Goal: Task Accomplishment & Management: Manage account settings

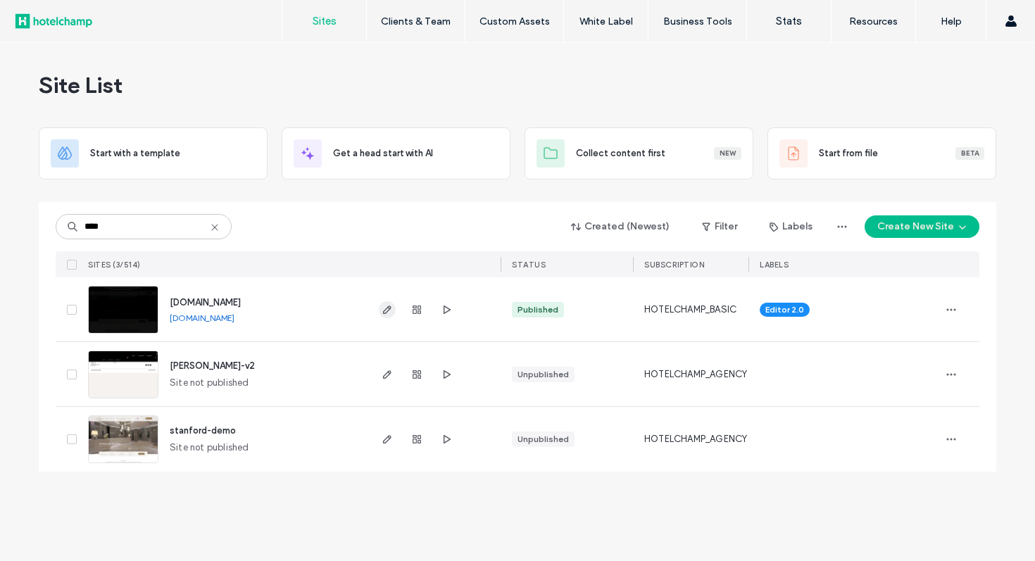
type input "****"
click at [391, 311] on icon "button" at bounding box center [387, 309] width 11 height 11
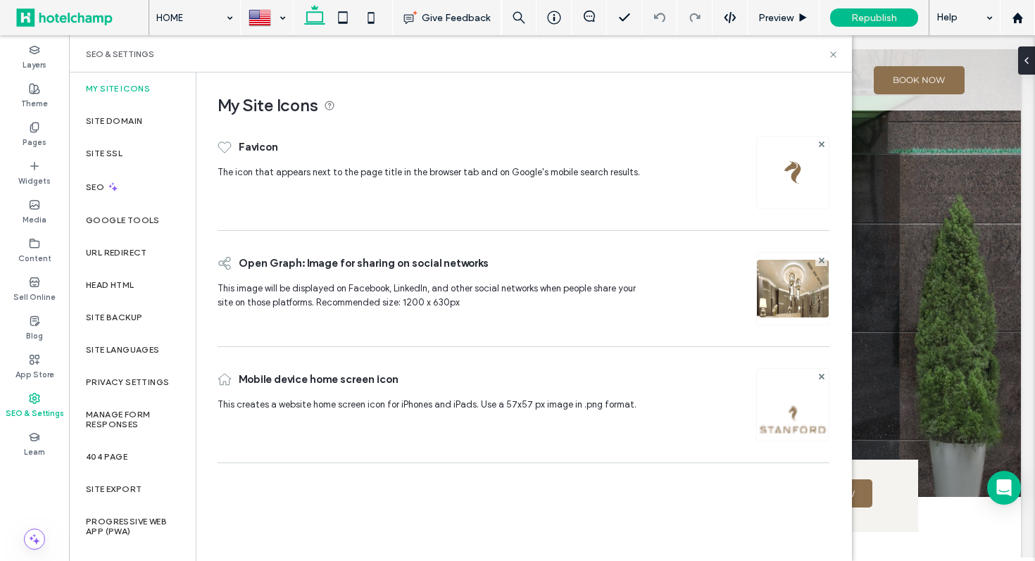
click at [792, 173] on img at bounding box center [793, 172] width 23 height 23
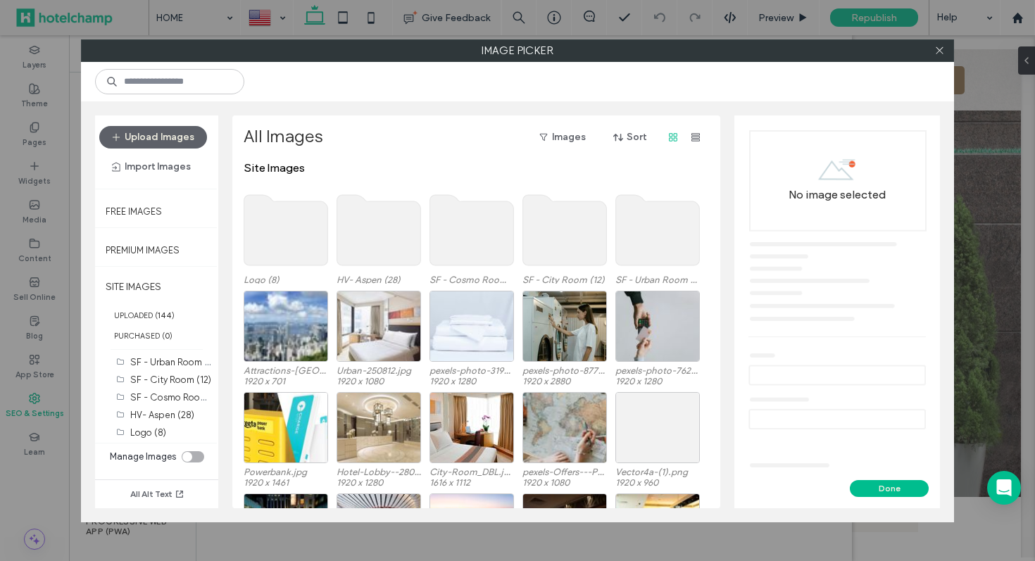
click at [285, 201] on use at bounding box center [286, 230] width 84 height 70
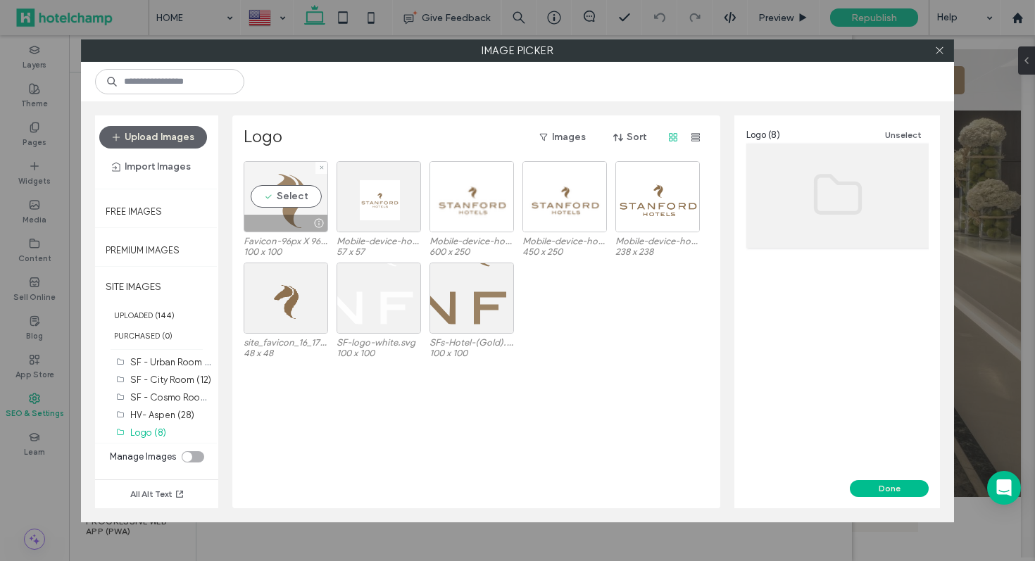
click at [285, 198] on div "Select" at bounding box center [286, 196] width 85 height 71
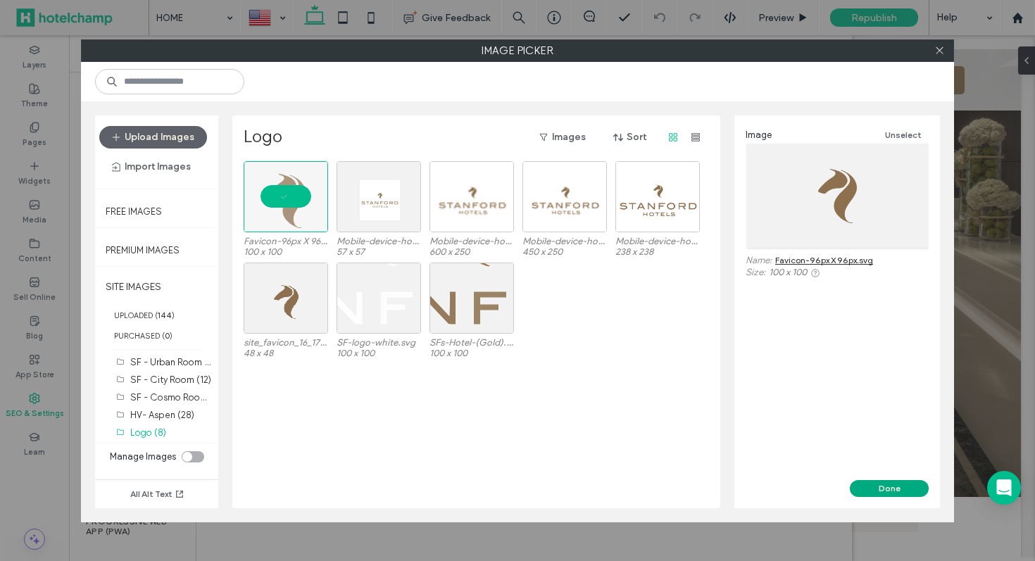
click at [886, 485] on button "Done" at bounding box center [889, 488] width 79 height 17
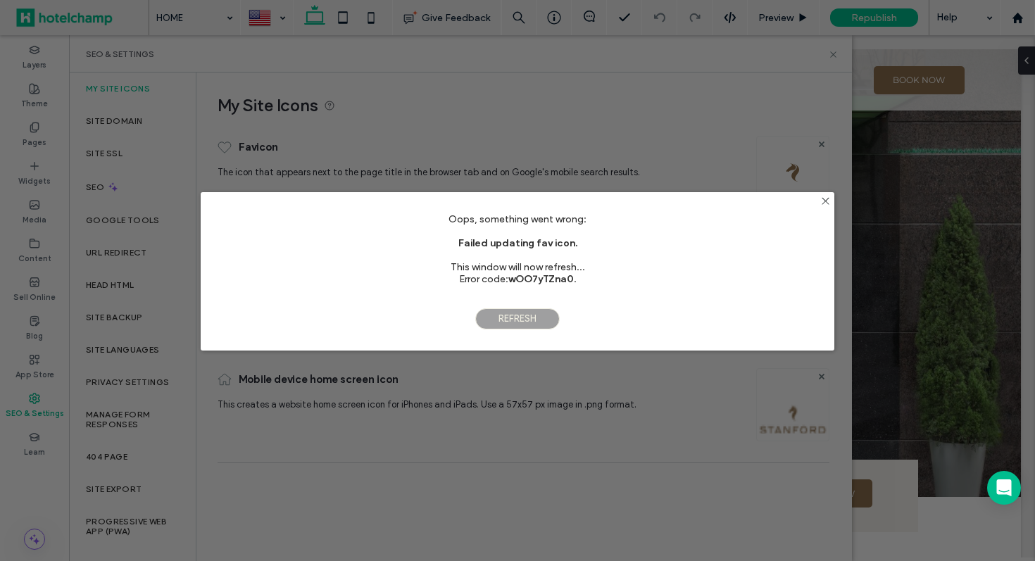
click at [517, 322] on span "Refresh" at bounding box center [517, 318] width 85 height 21
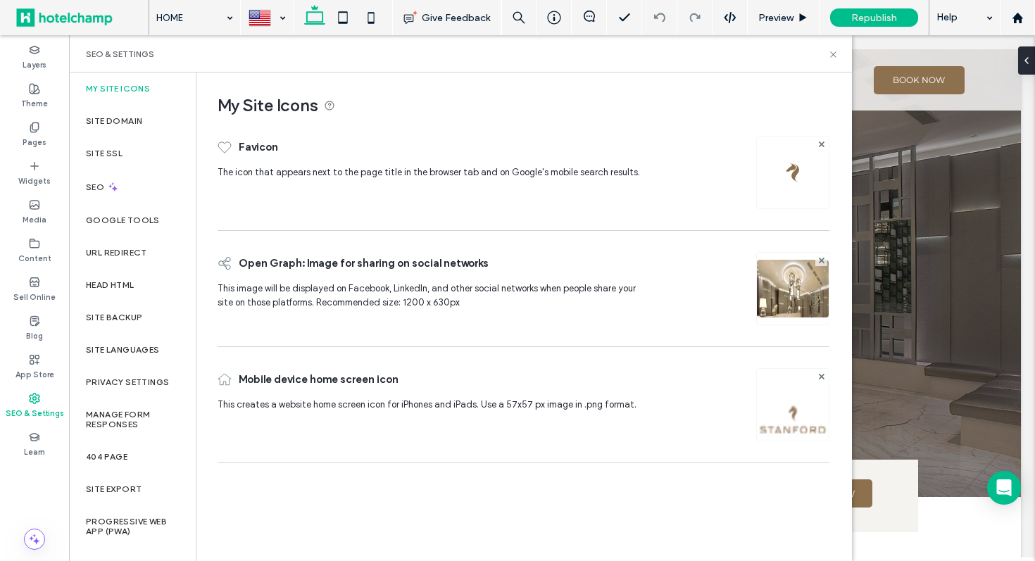
click at [801, 177] on img at bounding box center [793, 172] width 23 height 23
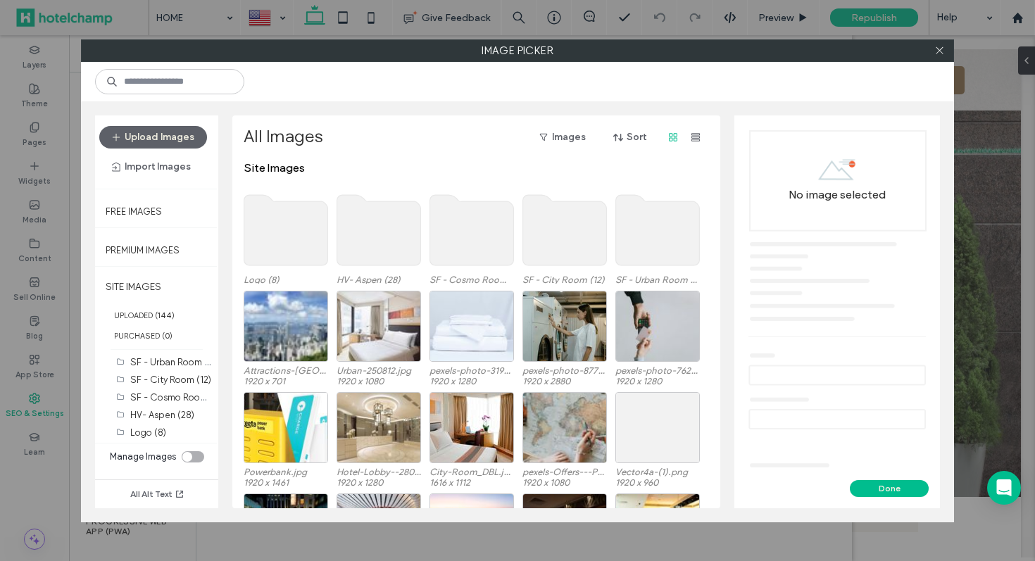
click at [294, 220] on use at bounding box center [286, 230] width 84 height 70
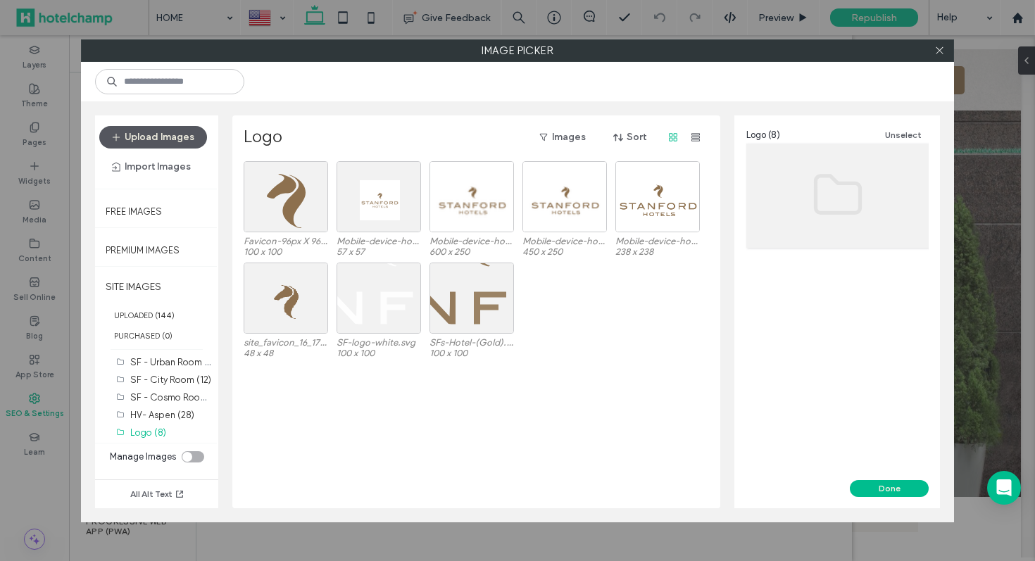
click at [170, 138] on button "Upload Images" at bounding box center [153, 137] width 108 height 23
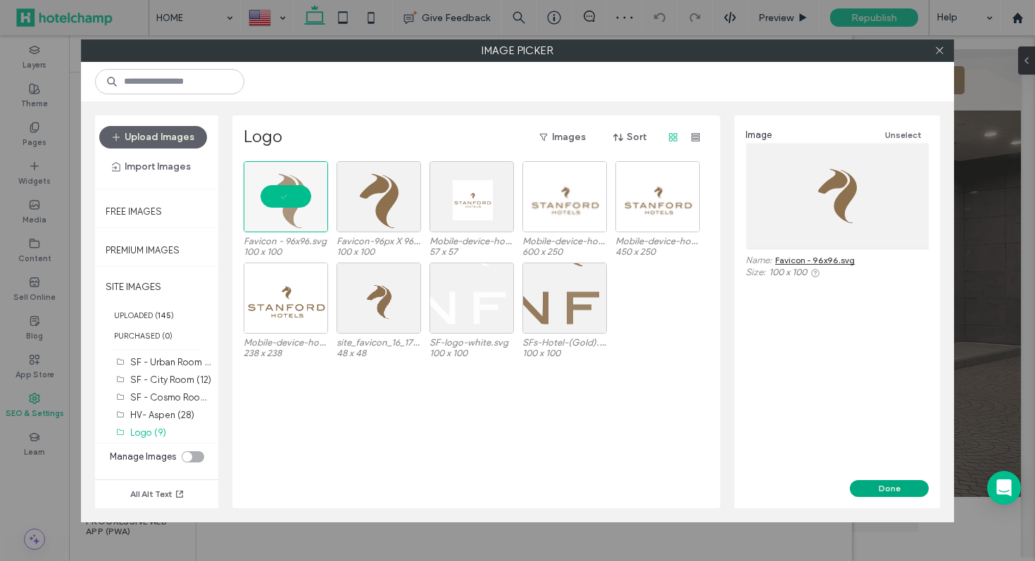
click at [887, 484] on button "Done" at bounding box center [889, 488] width 79 height 17
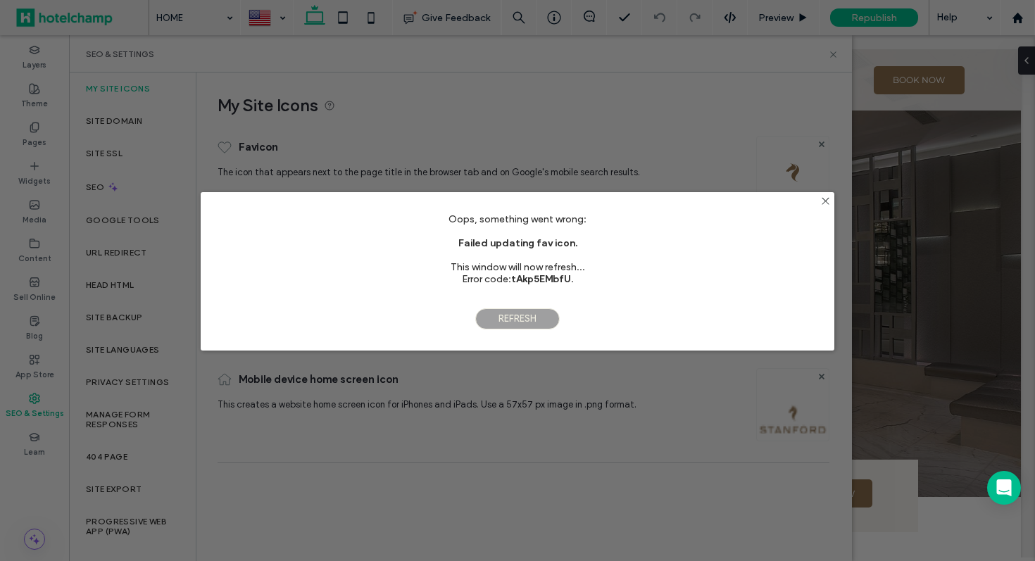
click at [517, 317] on span "Refresh" at bounding box center [517, 318] width 85 height 21
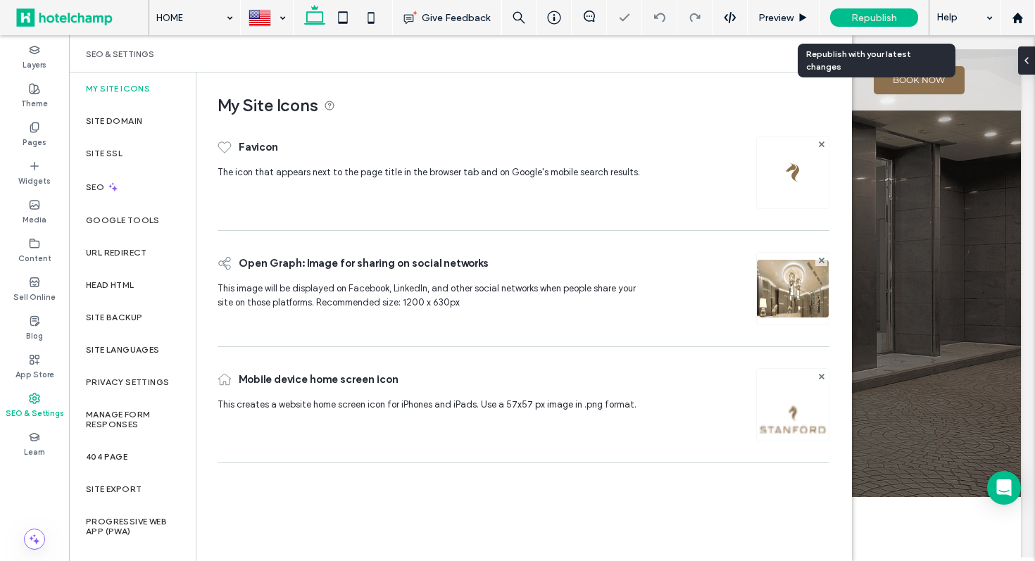
click at [875, 13] on span "Republish" at bounding box center [874, 18] width 46 height 12
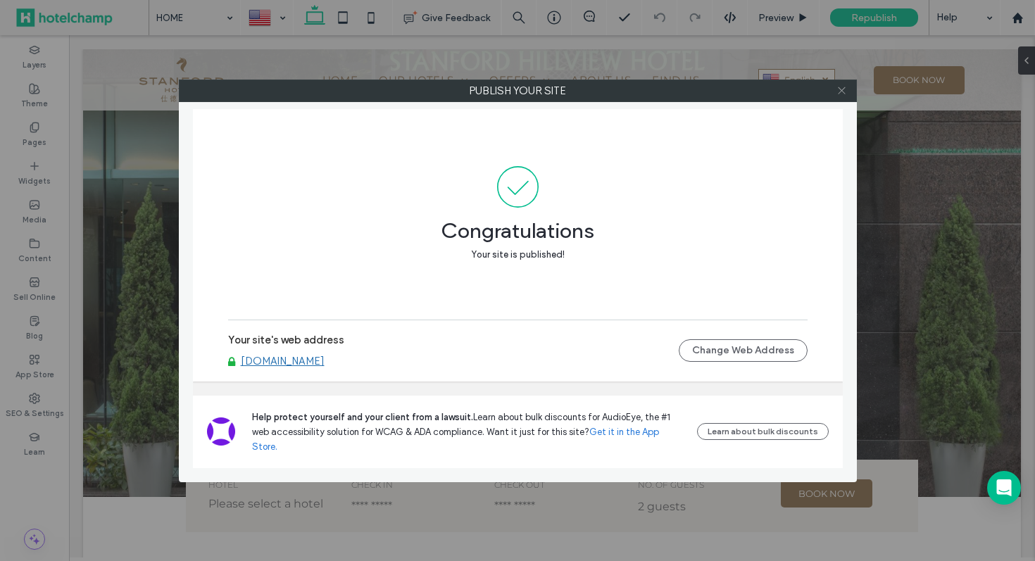
click at [838, 96] on span at bounding box center [842, 90] width 11 height 21
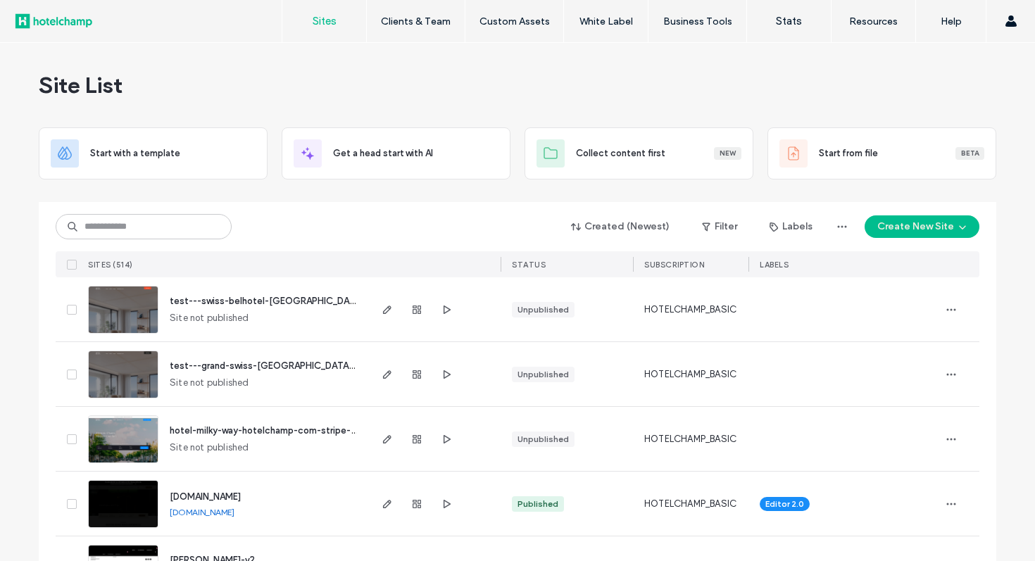
scroll to position [31, 0]
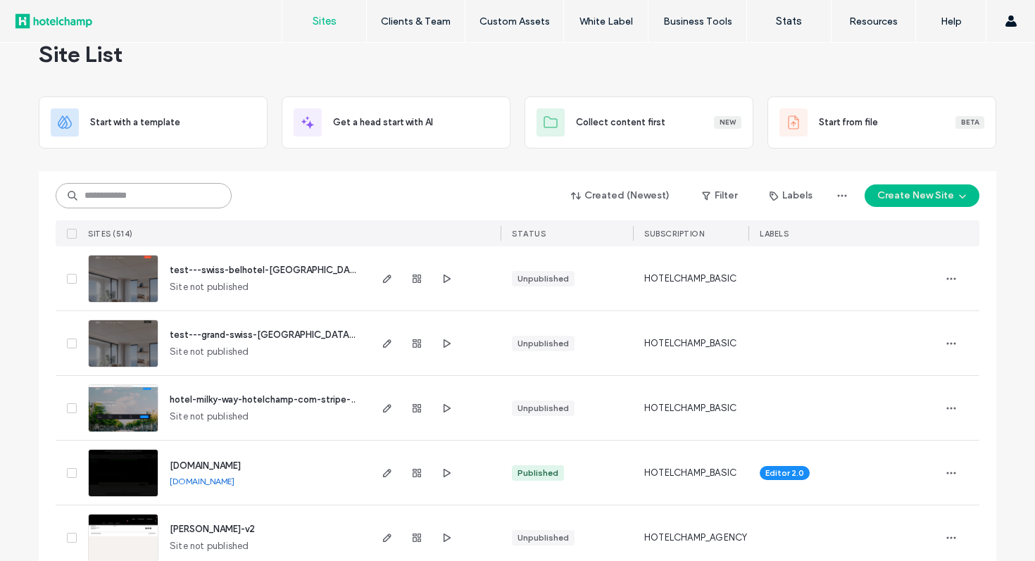
click at [180, 195] on input at bounding box center [144, 195] width 176 height 25
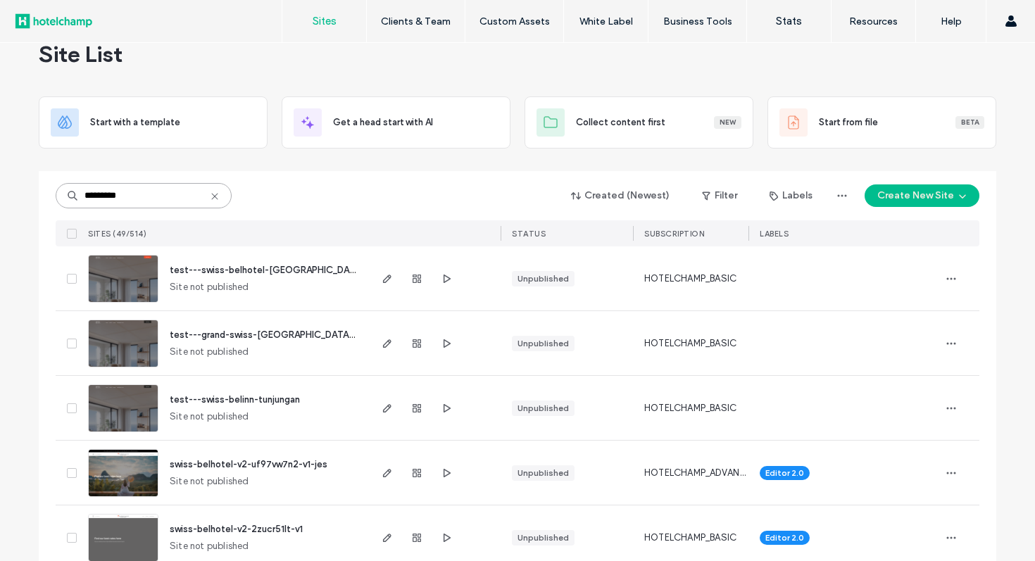
click at [187, 194] on input "*********" at bounding box center [144, 195] width 176 height 25
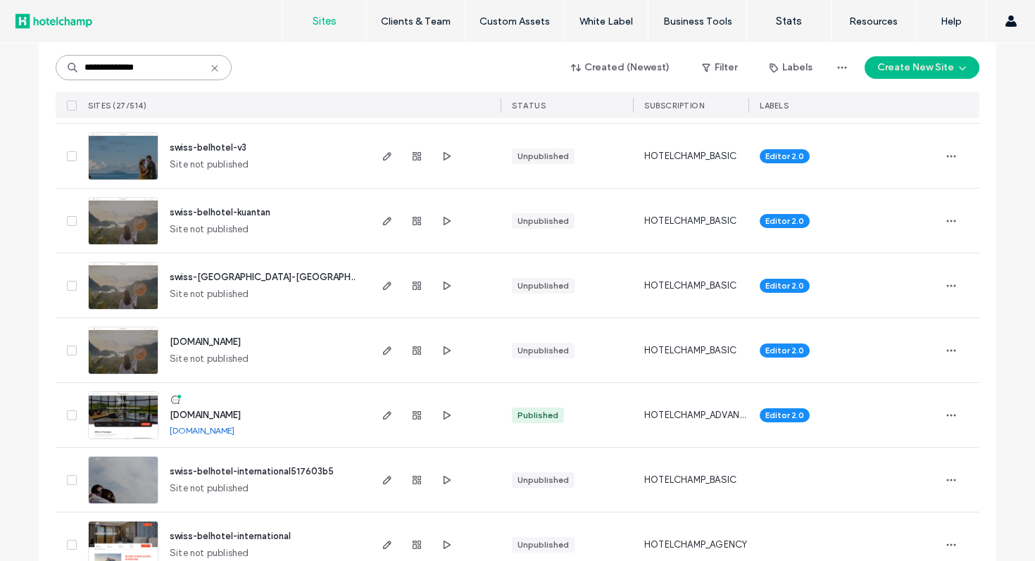
scroll to position [1402, 0]
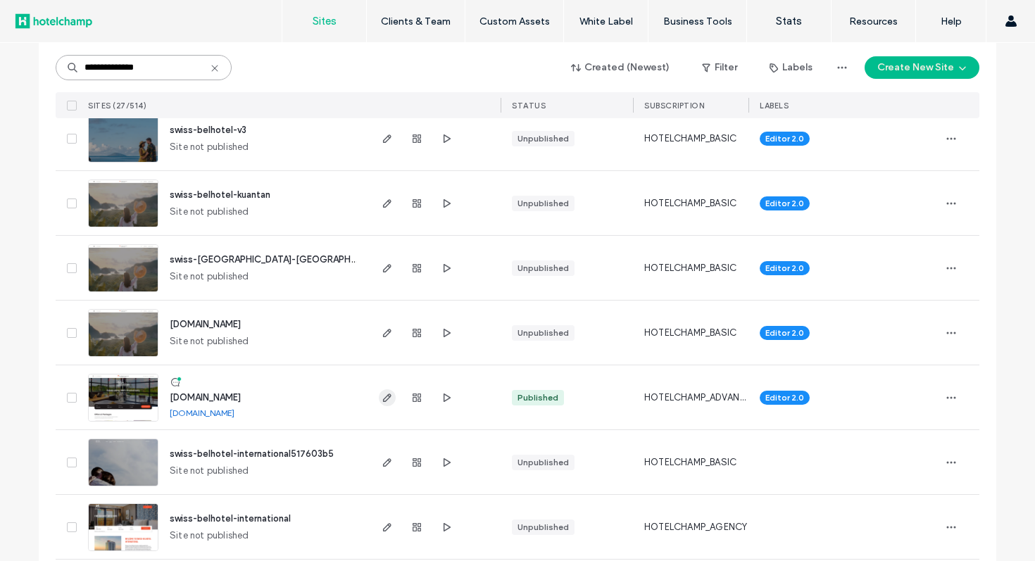
type input "**********"
click at [382, 398] on icon "button" at bounding box center [387, 397] width 11 height 11
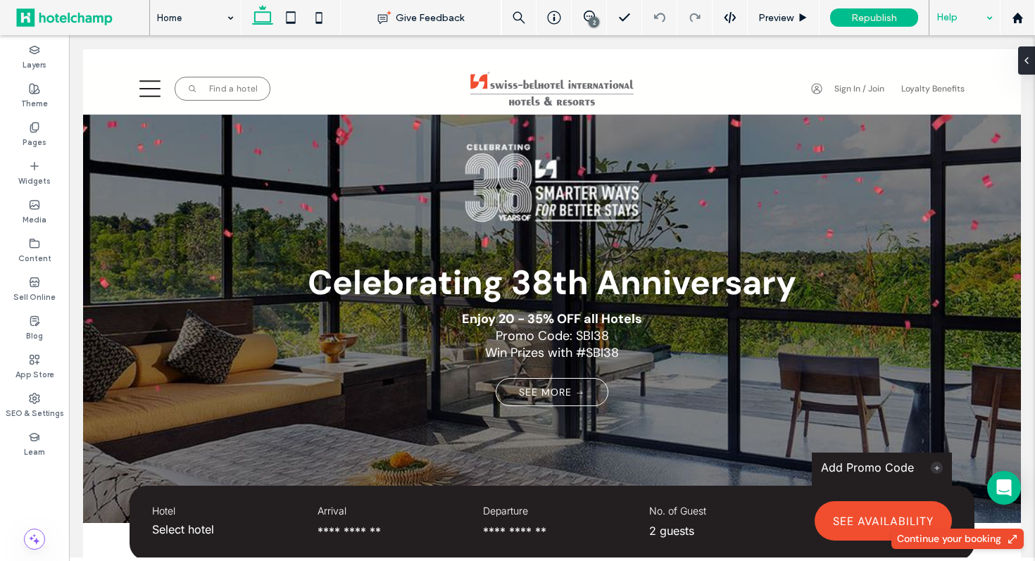
click at [985, 23] on div "Help" at bounding box center [965, 17] width 70 height 35
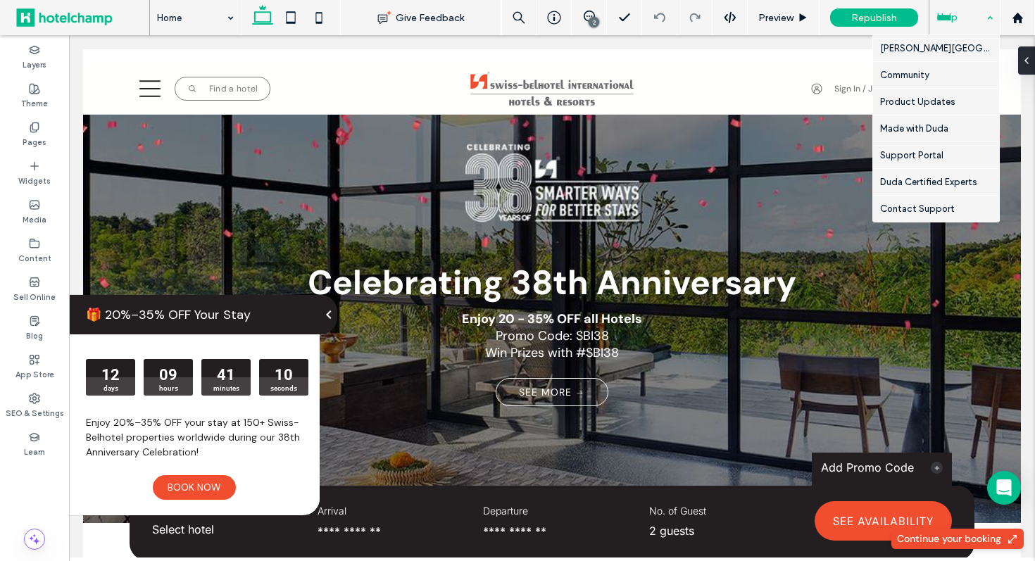
click at [985, 18] on div "Help" at bounding box center [965, 17] width 70 height 35
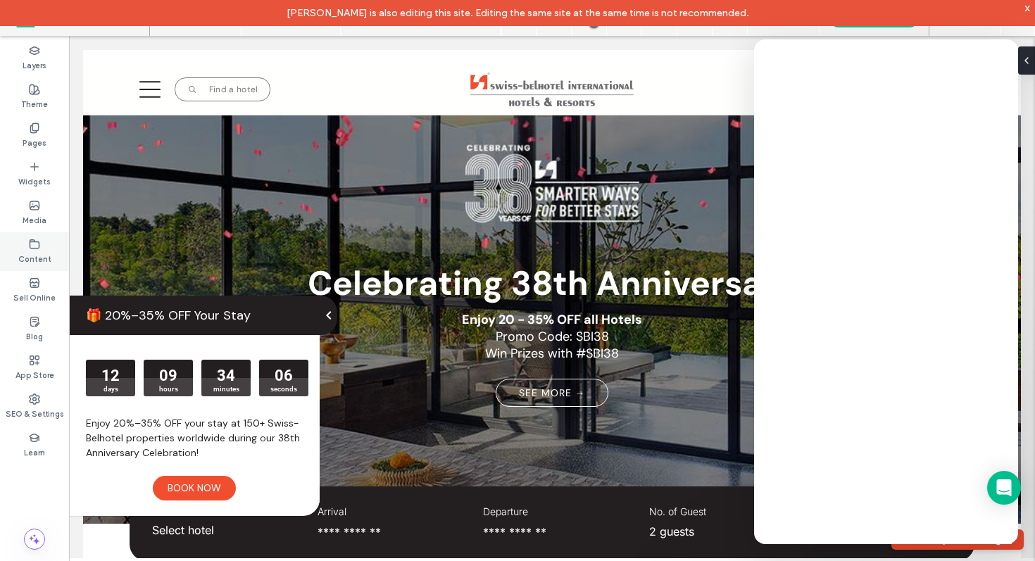
click at [33, 251] on label "Content" at bounding box center [34, 257] width 33 height 15
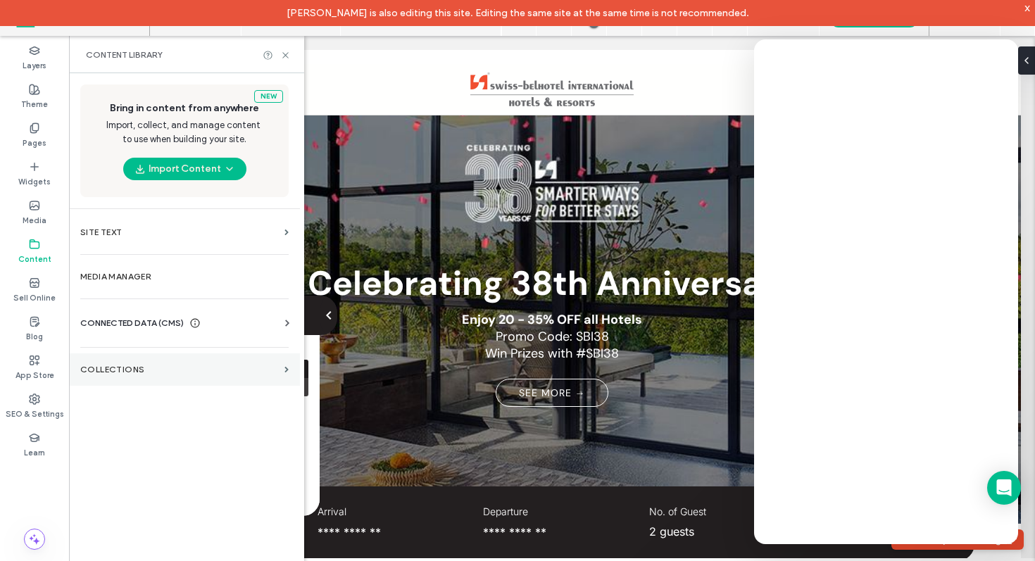
click at [145, 361] on section "Collections" at bounding box center [184, 370] width 231 height 32
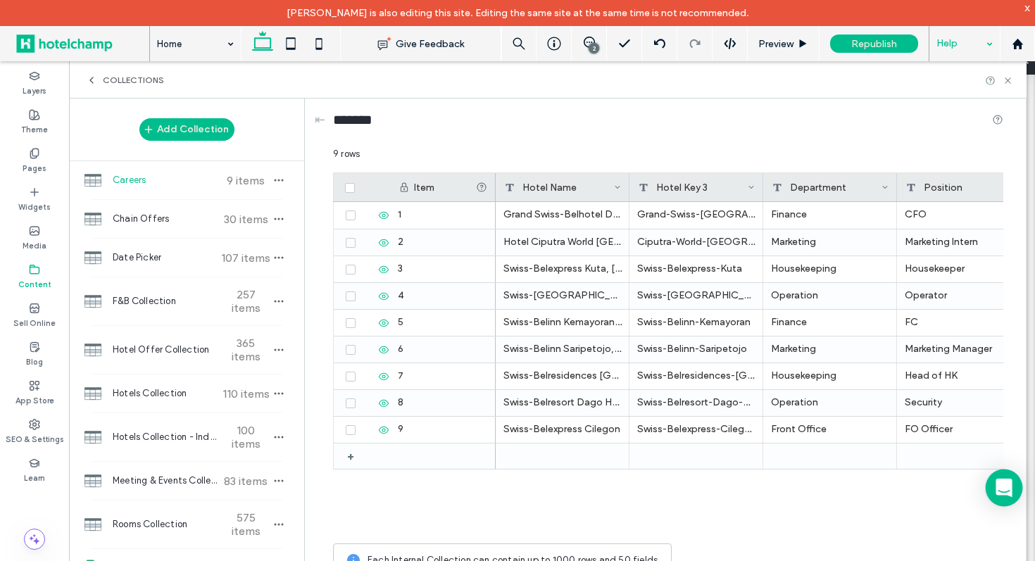
click at [1011, 483] on icon "Open Intercom Messenger" at bounding box center [1004, 488] width 16 height 18
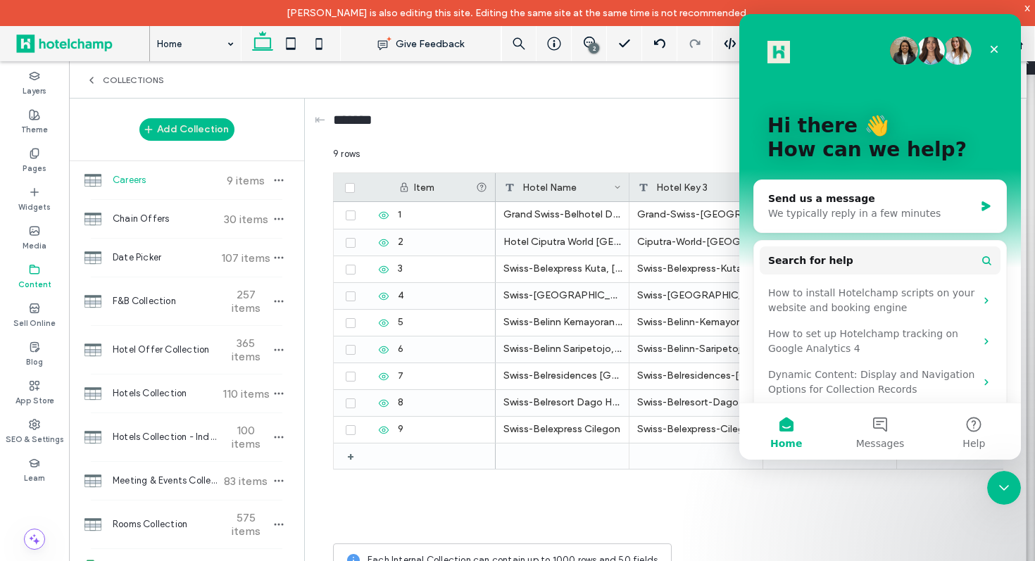
click at [836, 529] on div "Grand Swiss-Belhotel Darmo, Surabaya Grand-Swiss-Belhotel-Darmo-Surabaya Financ…" at bounding box center [750, 369] width 508 height 335
click at [995, 44] on icon "Close" at bounding box center [994, 49] width 11 height 11
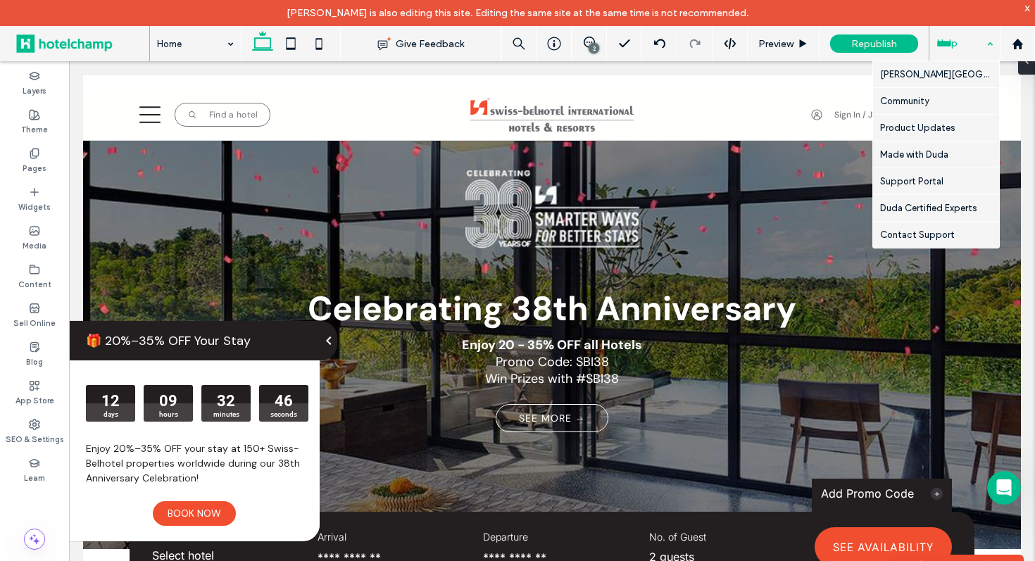
click at [951, 46] on div "Help" at bounding box center [965, 43] width 70 height 35
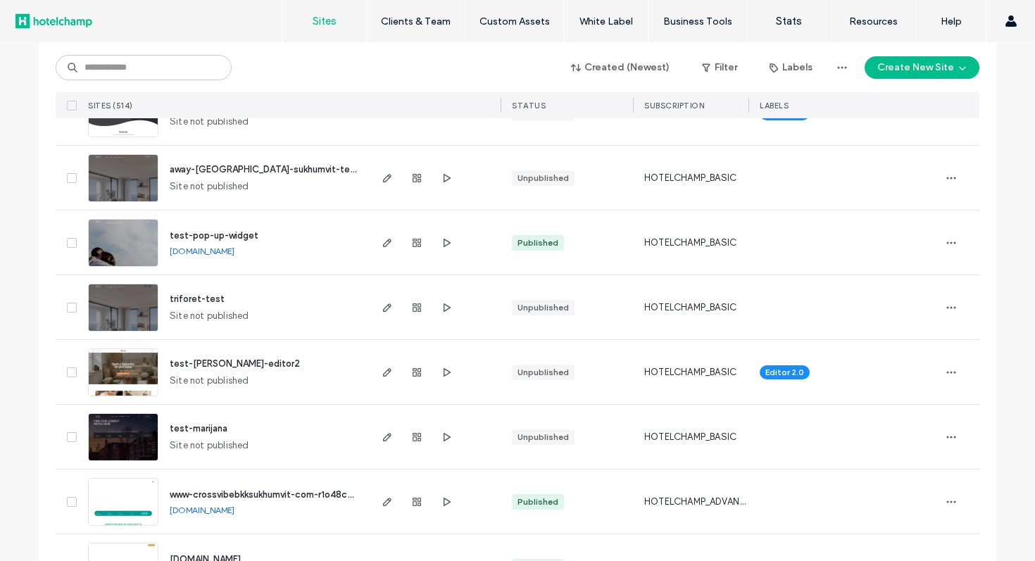
scroll to position [522, 0]
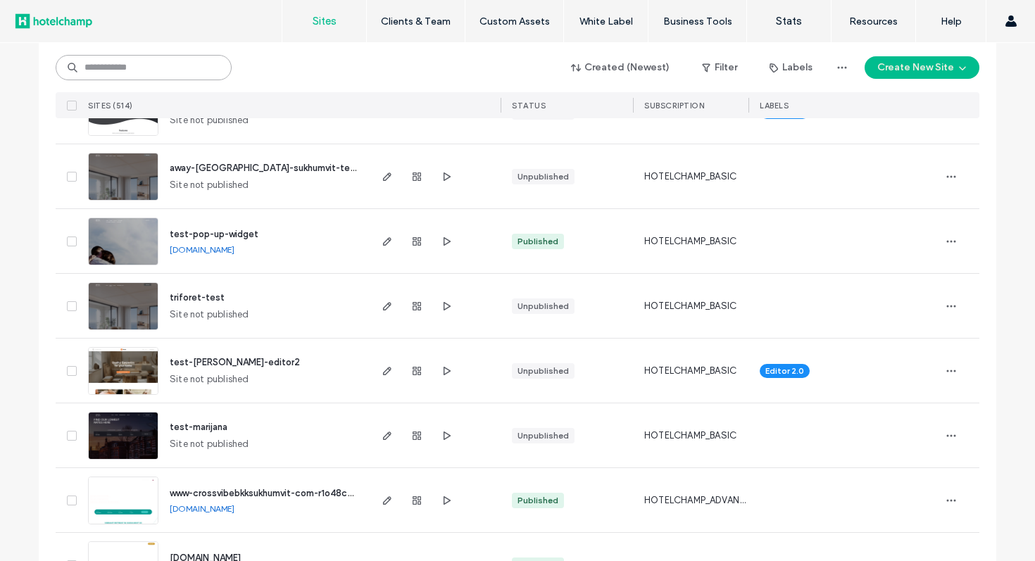
click at [176, 65] on input at bounding box center [144, 67] width 176 height 25
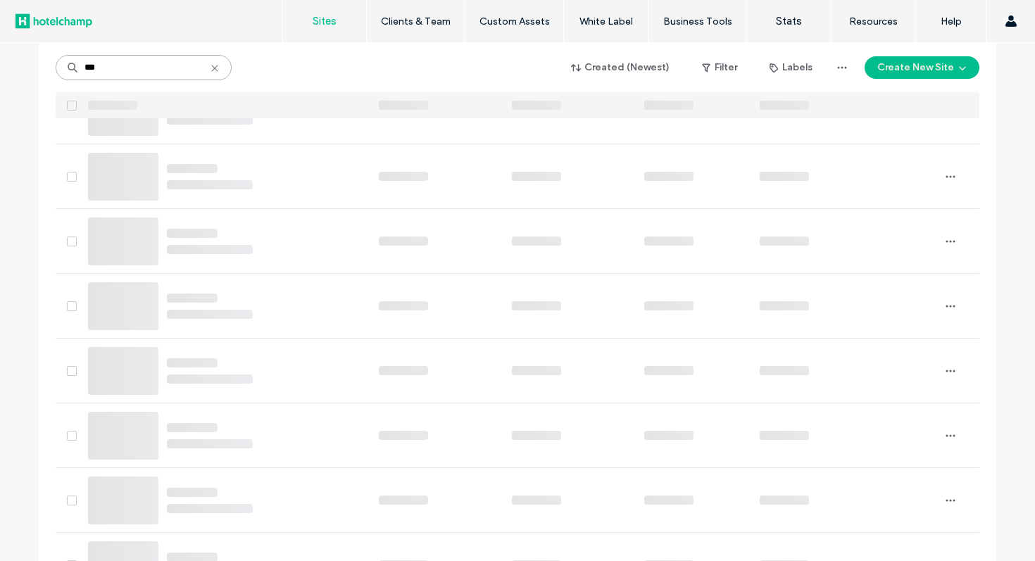
scroll to position [0, 0]
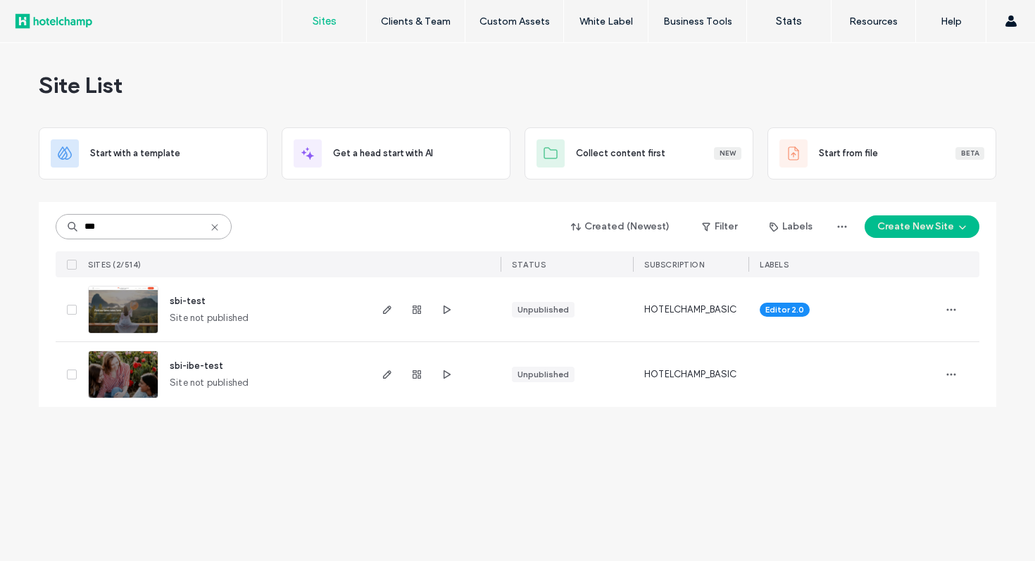
type input "***"
click at [68, 374] on span at bounding box center [72, 375] width 10 height 10
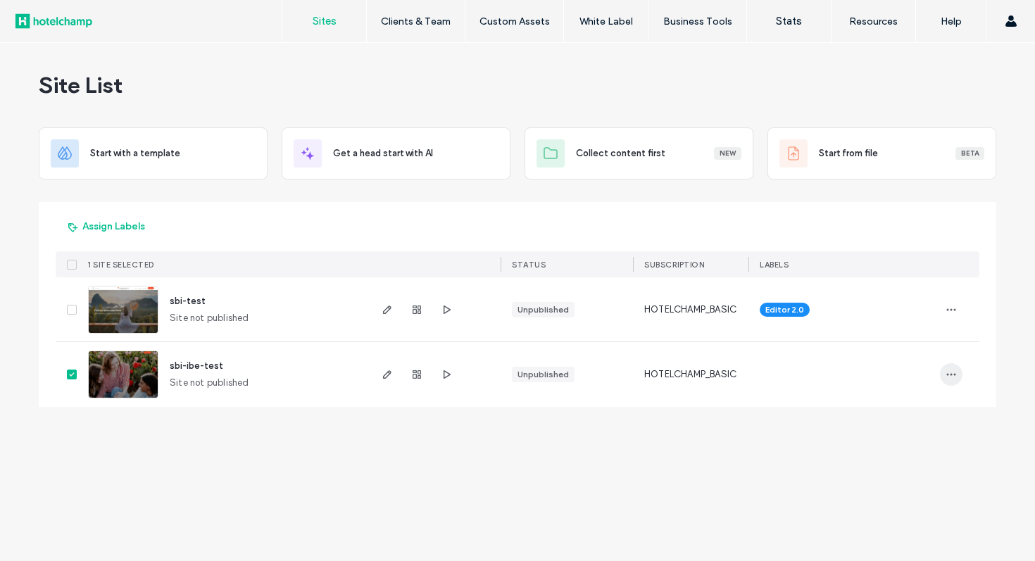
click at [952, 377] on icon "button" at bounding box center [951, 374] width 11 height 11
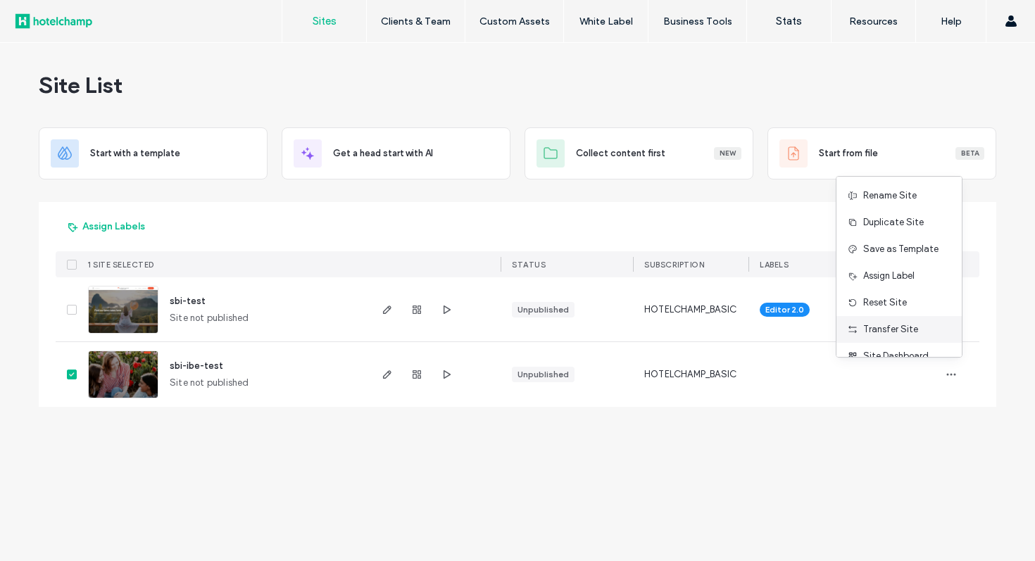
scroll to position [45, 0]
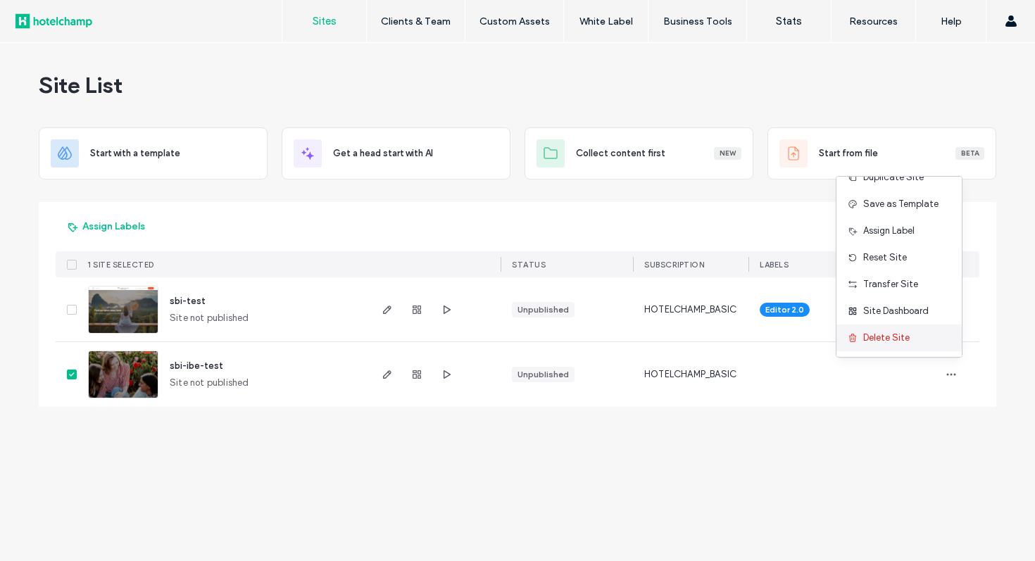
click at [887, 340] on span "Delete Site" at bounding box center [886, 338] width 46 height 14
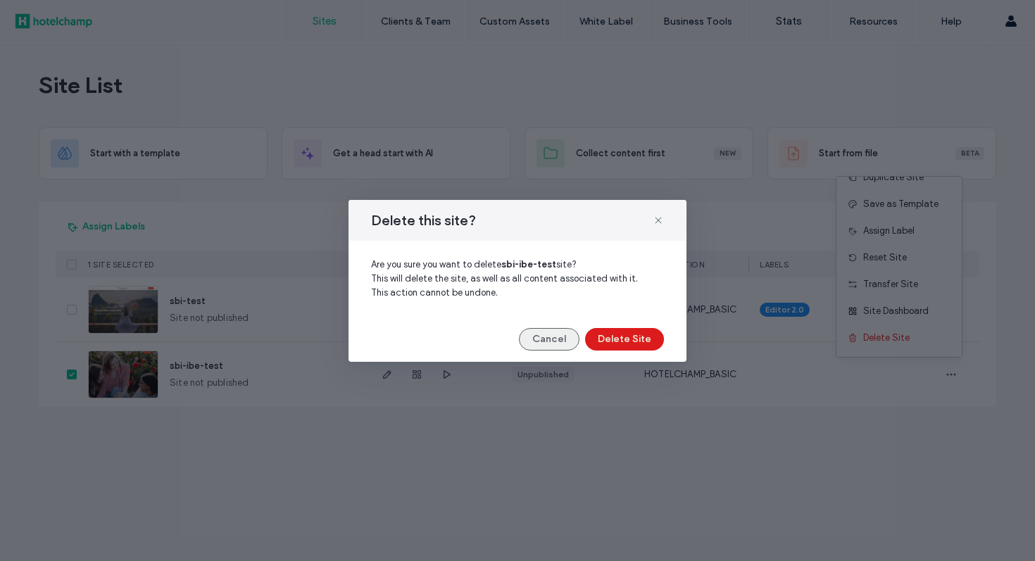
click at [558, 337] on button "Cancel" at bounding box center [549, 339] width 61 height 23
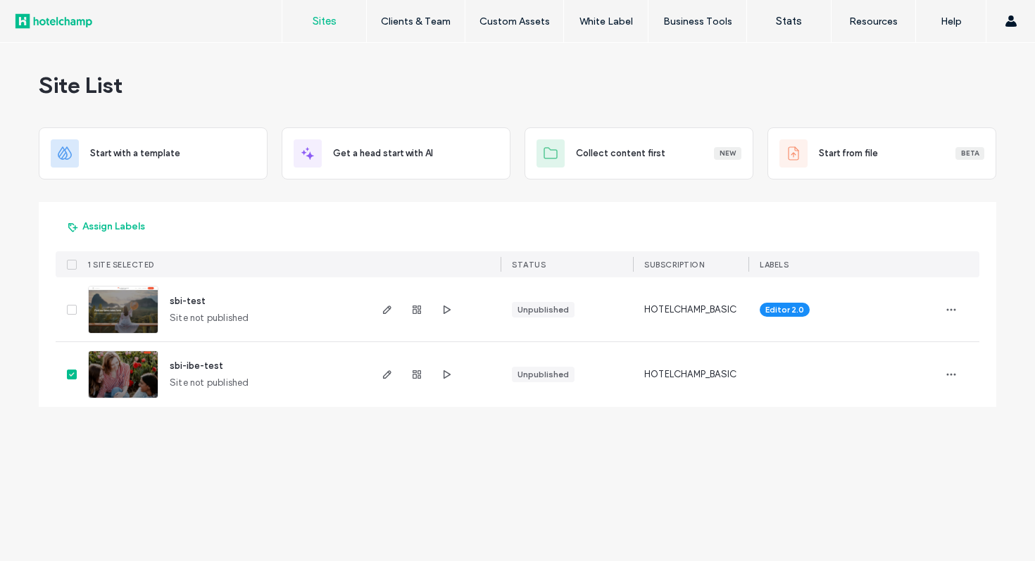
click at [71, 372] on span at bounding box center [72, 375] width 10 height 10
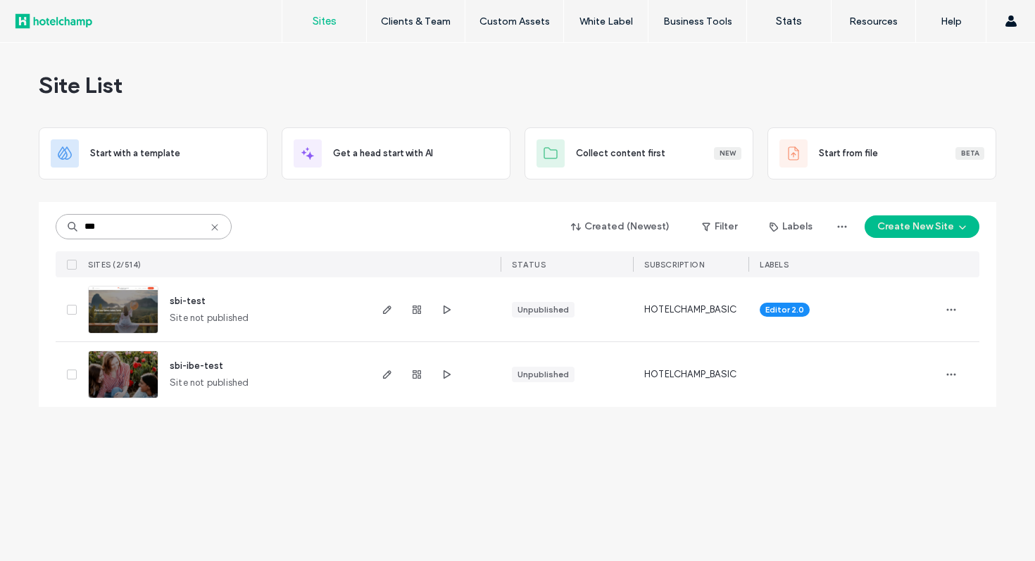
click at [187, 234] on input "***" at bounding box center [144, 226] width 176 height 25
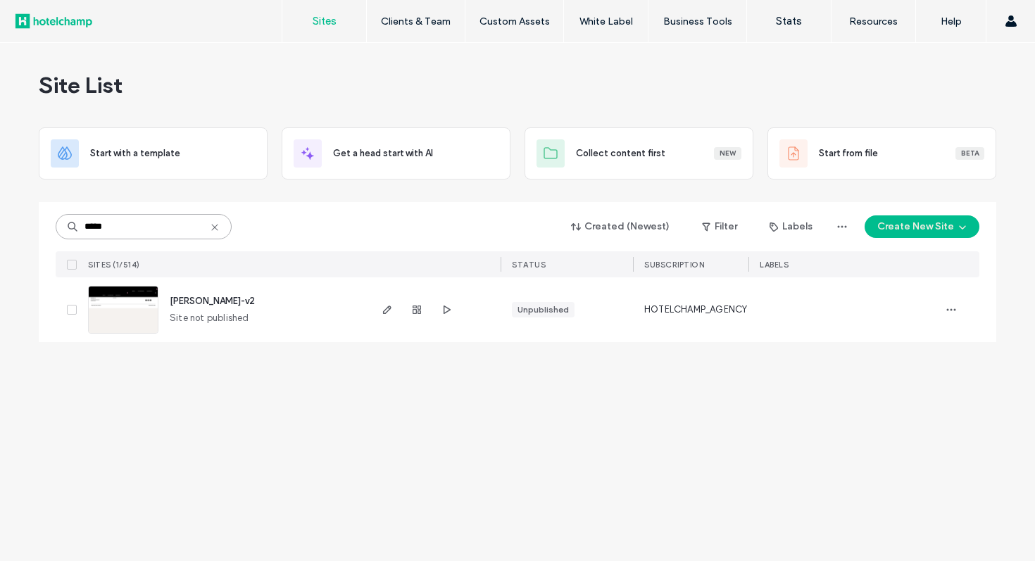
type input "*****"
click at [74, 309] on icon at bounding box center [72, 310] width 6 height 4
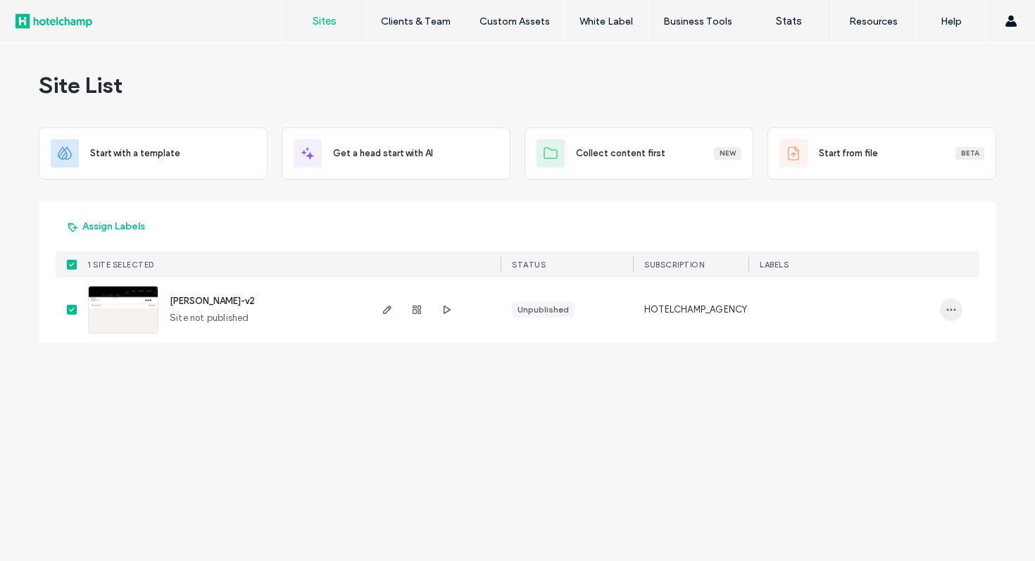
click at [946, 313] on icon "button" at bounding box center [951, 309] width 11 height 11
click at [884, 497] on div "Delete Site" at bounding box center [899, 488] width 125 height 27
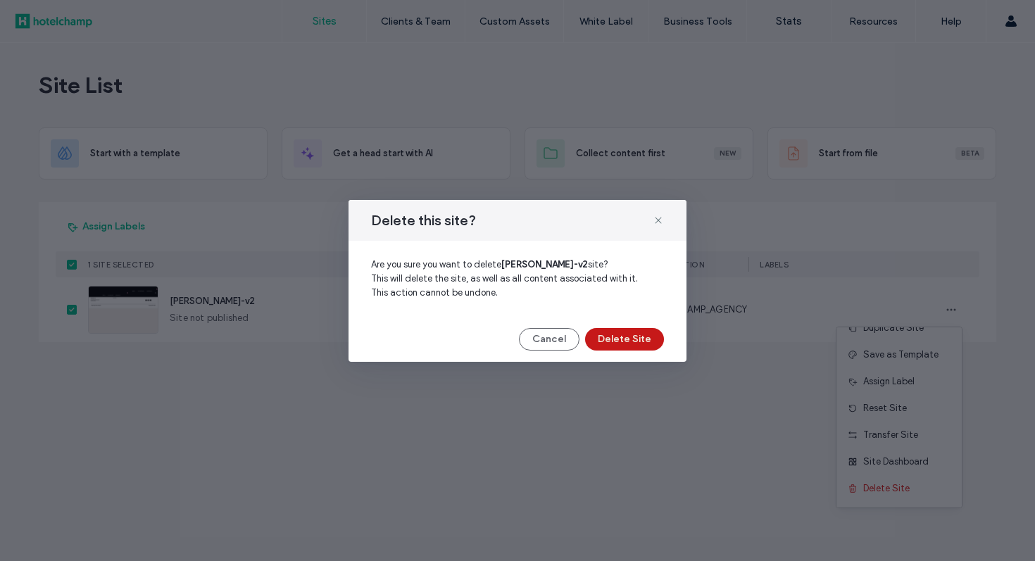
click at [654, 342] on button "Delete Site" at bounding box center [624, 339] width 79 height 23
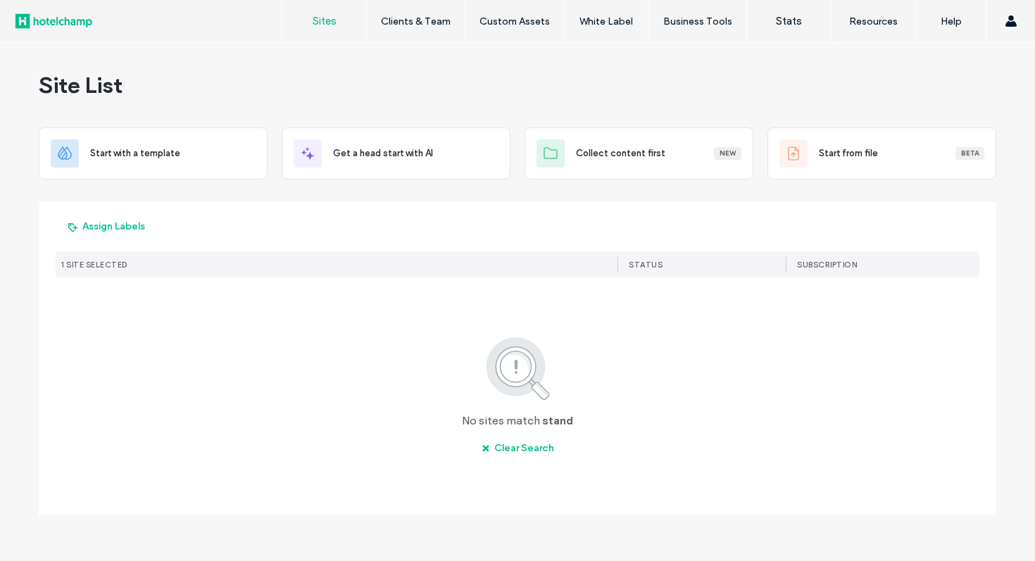
click at [311, 232] on div "Assign Labels" at bounding box center [518, 226] width 924 height 27
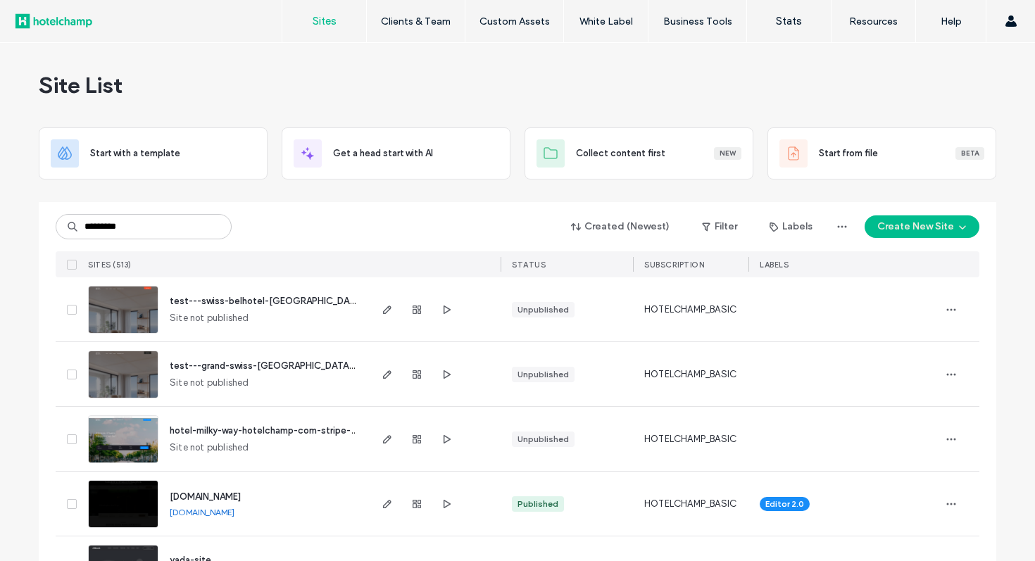
type input "*********"
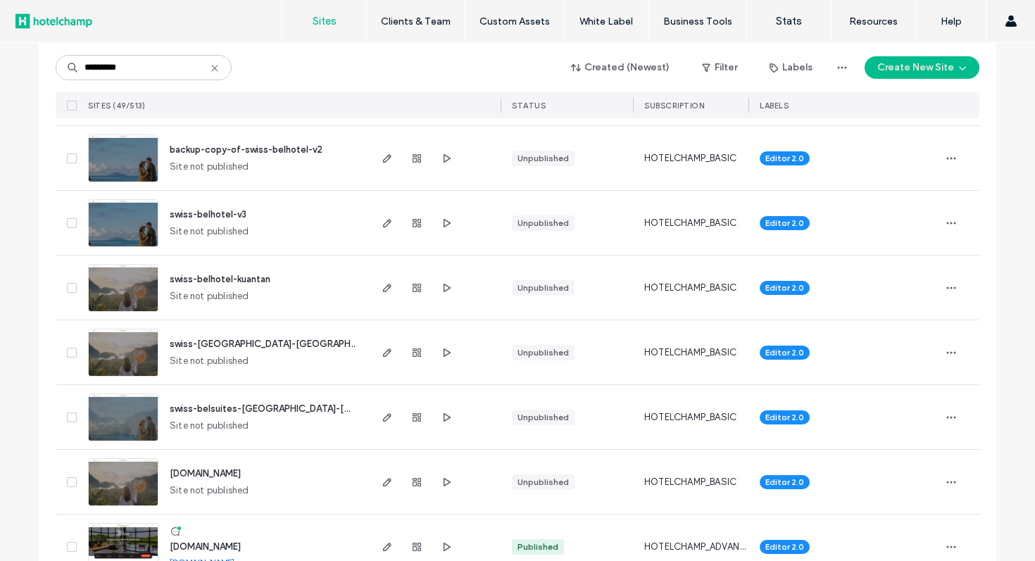
scroll to position [2908, 0]
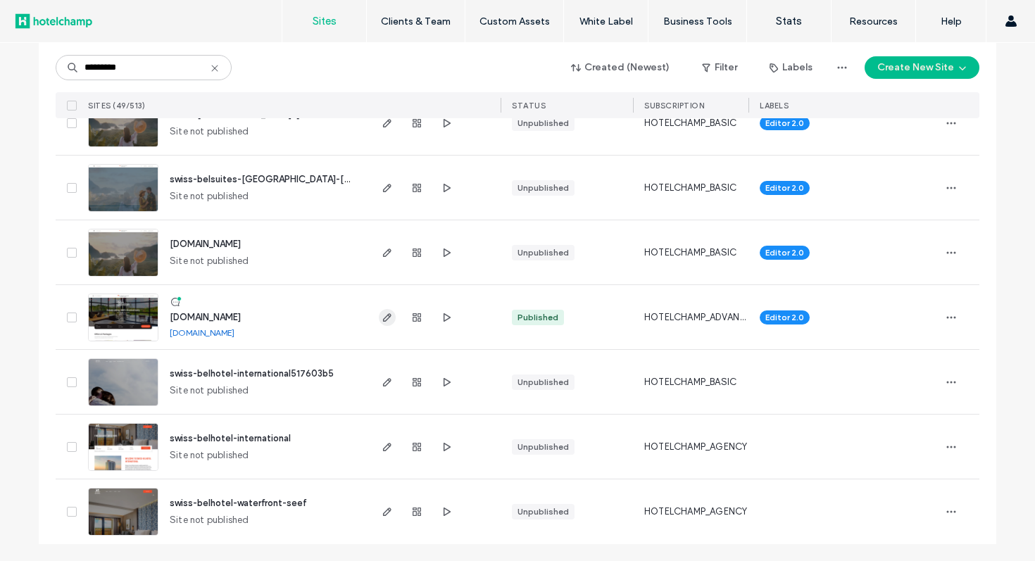
click at [382, 313] on icon "button" at bounding box center [387, 317] width 11 height 11
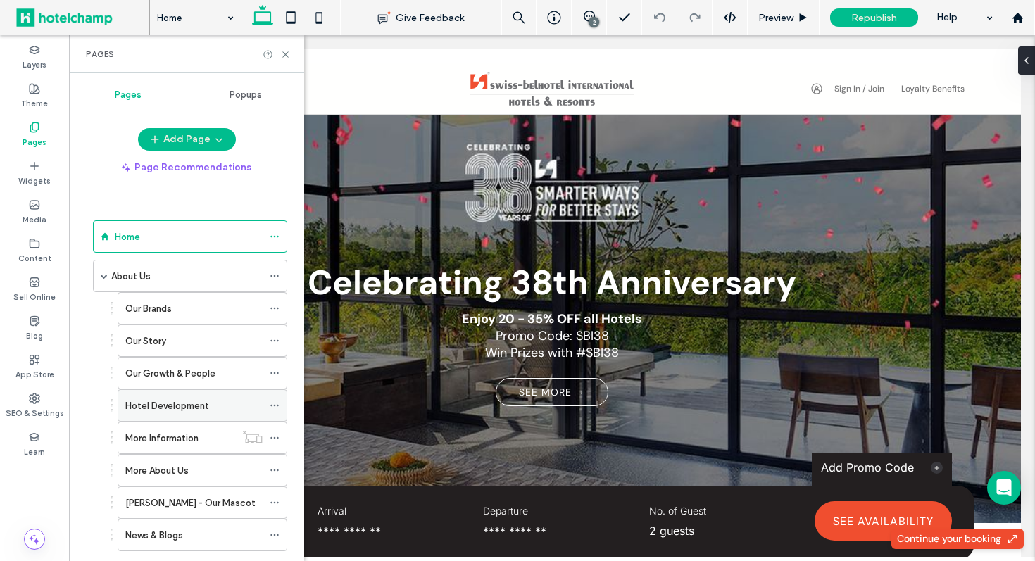
click at [192, 405] on label "Hotel Development" at bounding box center [167, 406] width 84 height 25
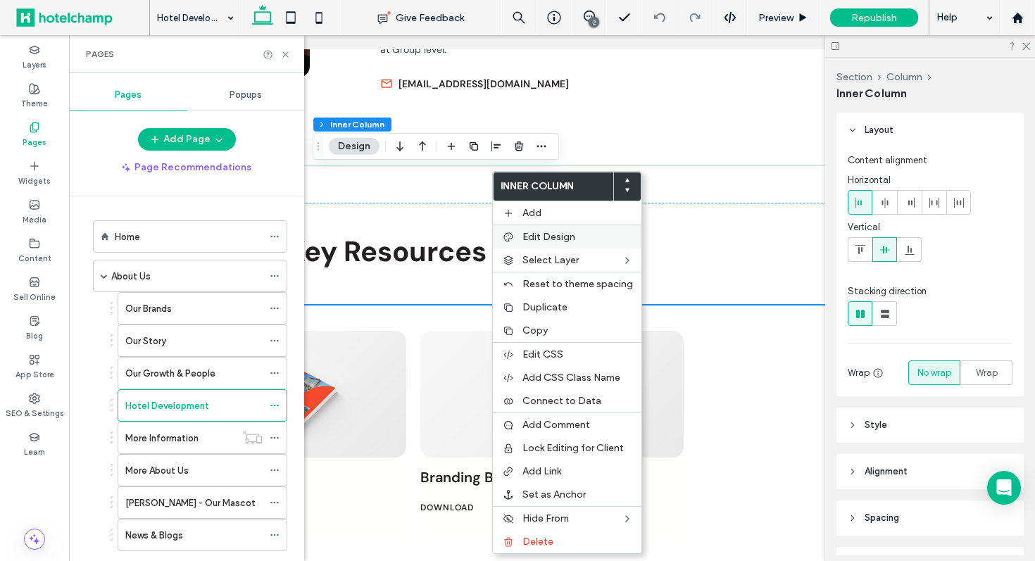
click at [566, 240] on span "Edit Design" at bounding box center [549, 237] width 53 height 12
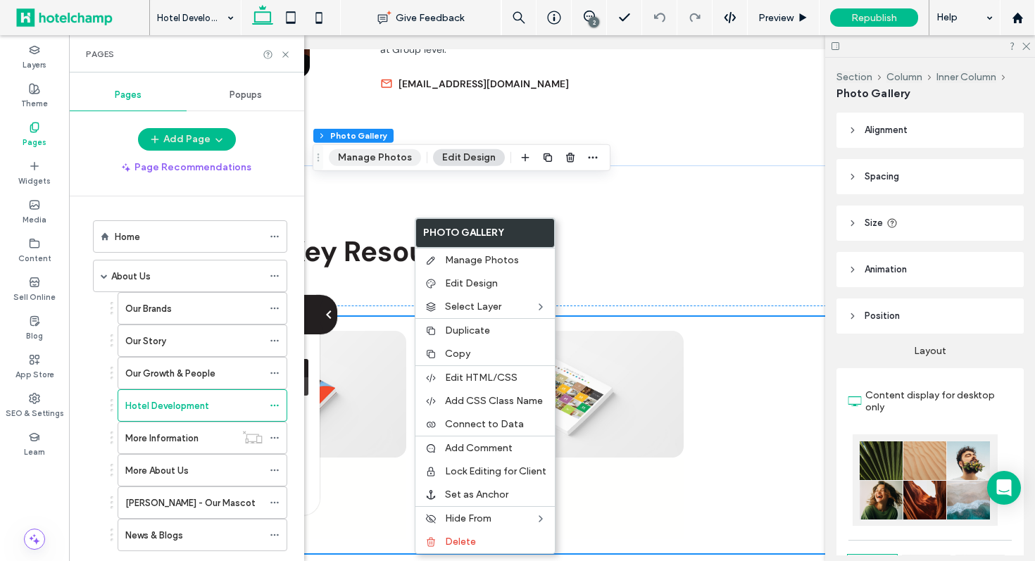
click at [399, 161] on button "Manage Photos" at bounding box center [375, 157] width 92 height 17
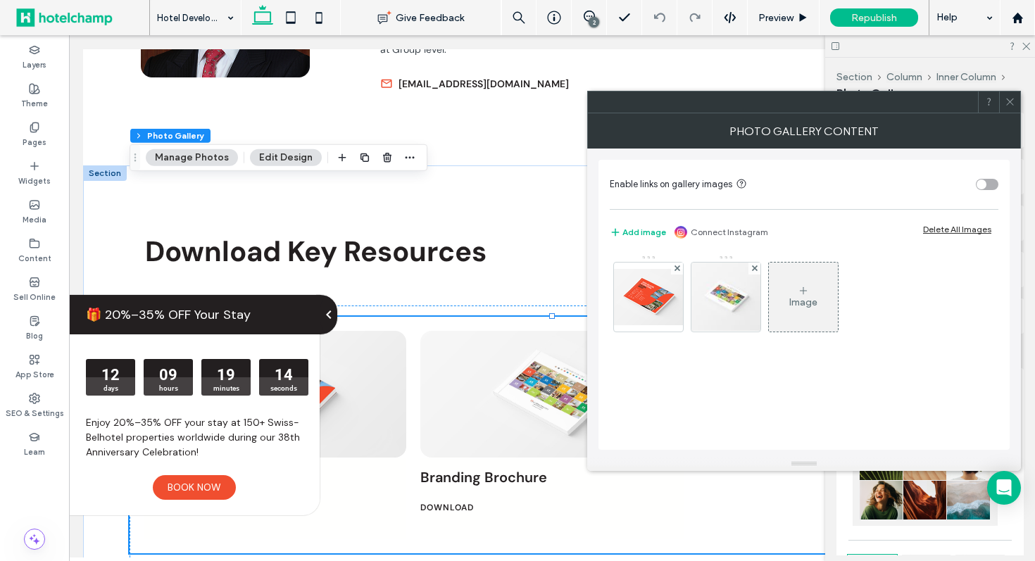
click at [987, 185] on div "toggle" at bounding box center [987, 184] width 23 height 11
click at [1013, 98] on icon at bounding box center [1010, 101] width 11 height 11
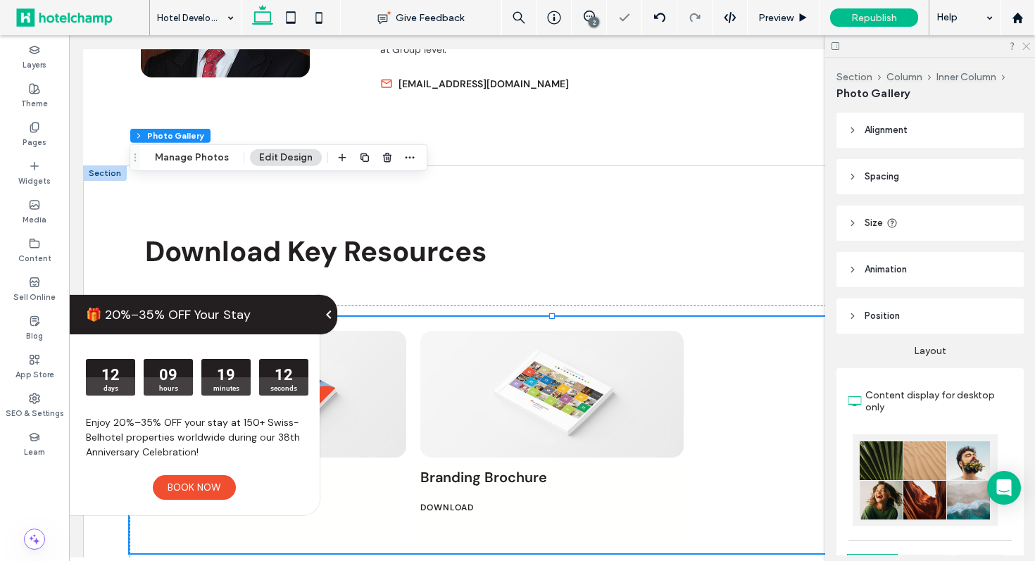
click at [1026, 46] on use at bounding box center [1027, 47] width 8 height 8
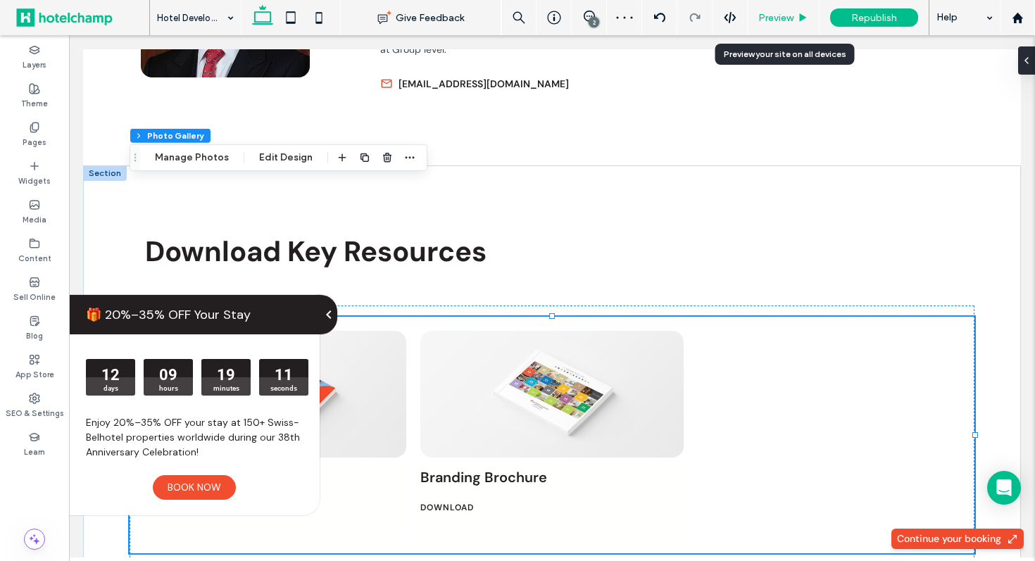
click at [786, 20] on span "Preview" at bounding box center [775, 18] width 35 height 12
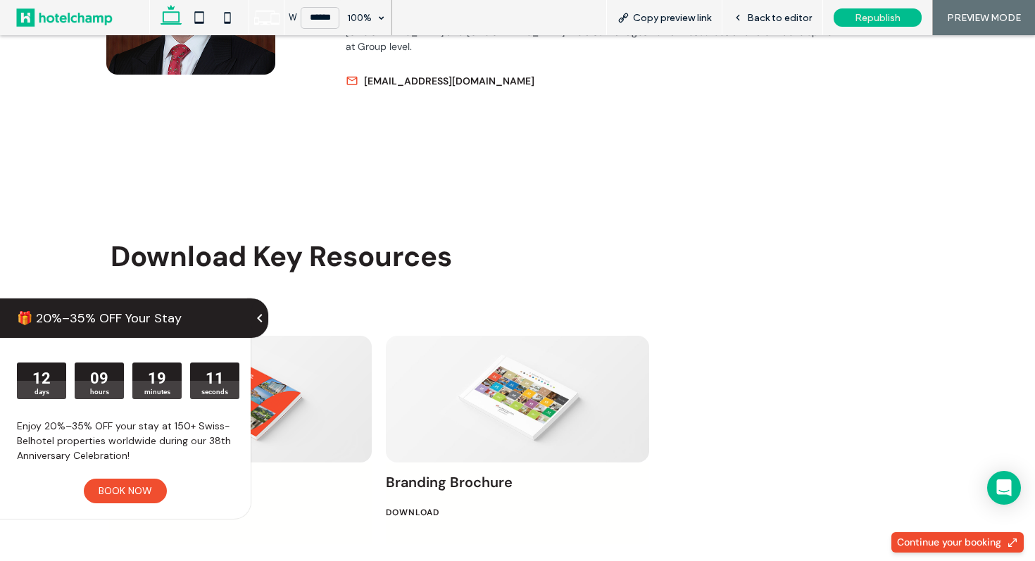
scroll to position [2225, 0]
click at [477, 335] on link at bounding box center [517, 398] width 263 height 127
click at [742, 16] on icon at bounding box center [738, 18] width 10 height 10
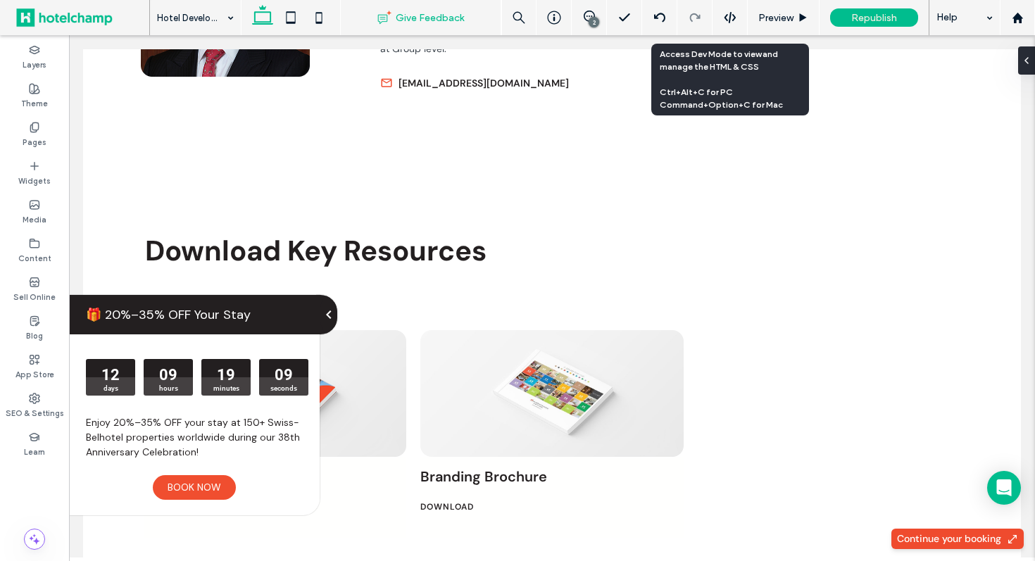
scroll to position [2235, 0]
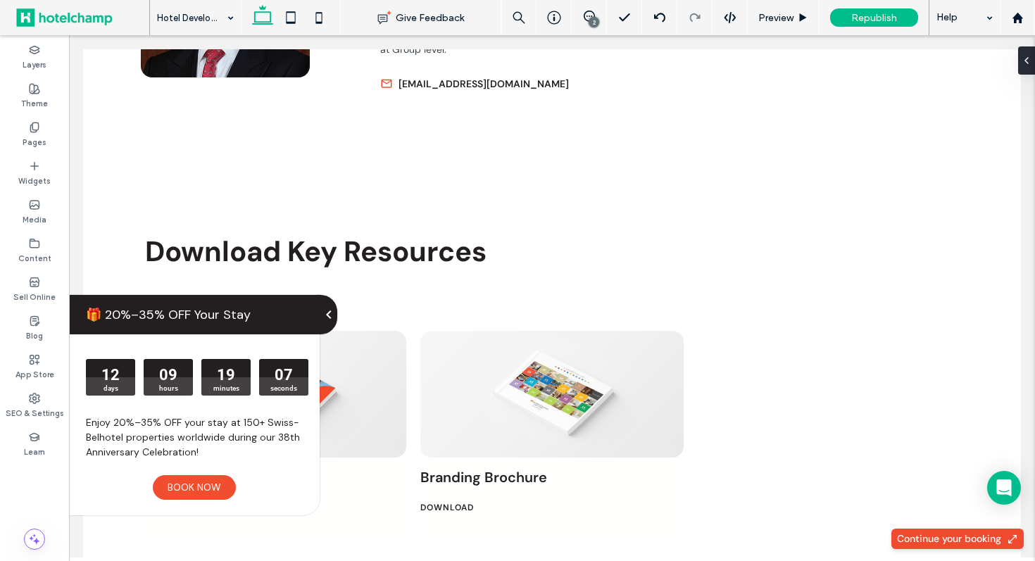
click at [321, 319] on icon at bounding box center [328, 314] width 17 height 39
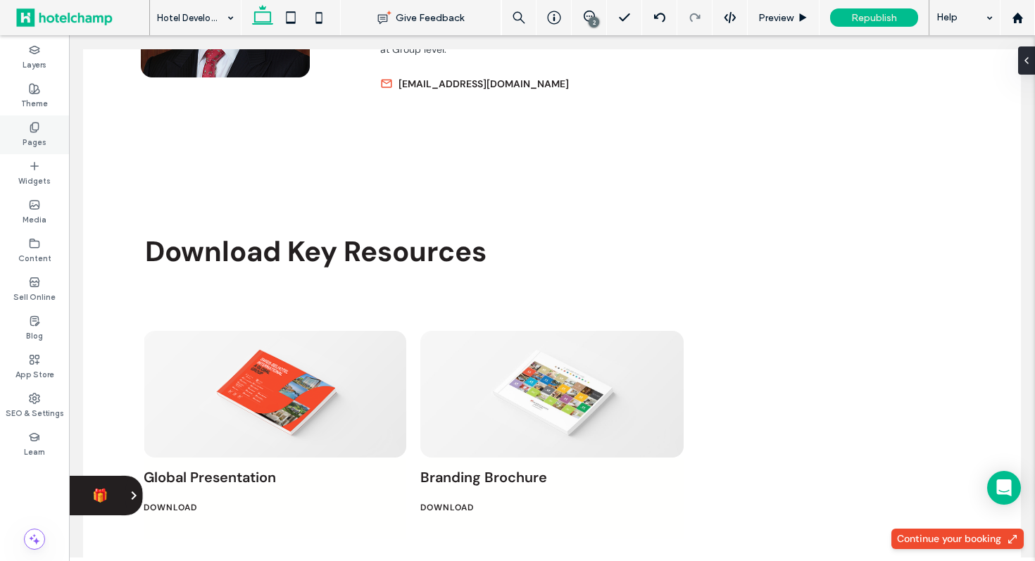
click at [39, 130] on icon at bounding box center [34, 127] width 11 height 11
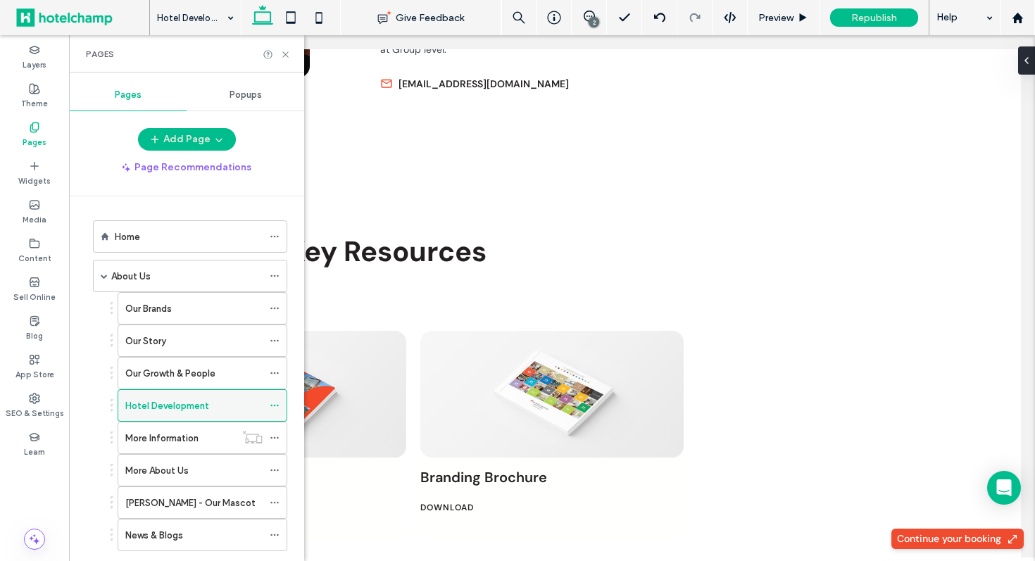
click at [274, 402] on icon at bounding box center [275, 406] width 10 height 10
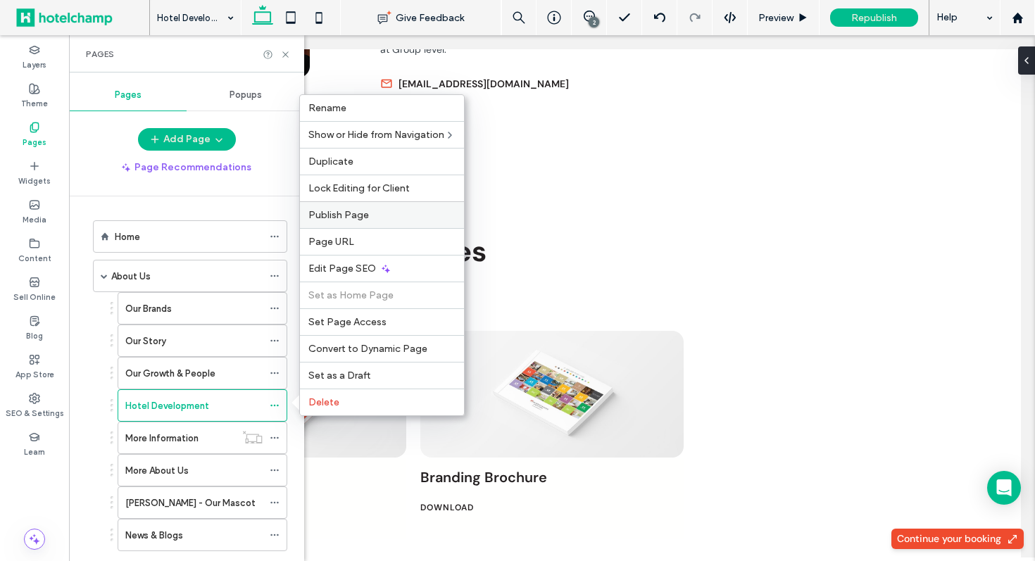
click at [411, 211] on label "Publish Page" at bounding box center [381, 215] width 147 height 12
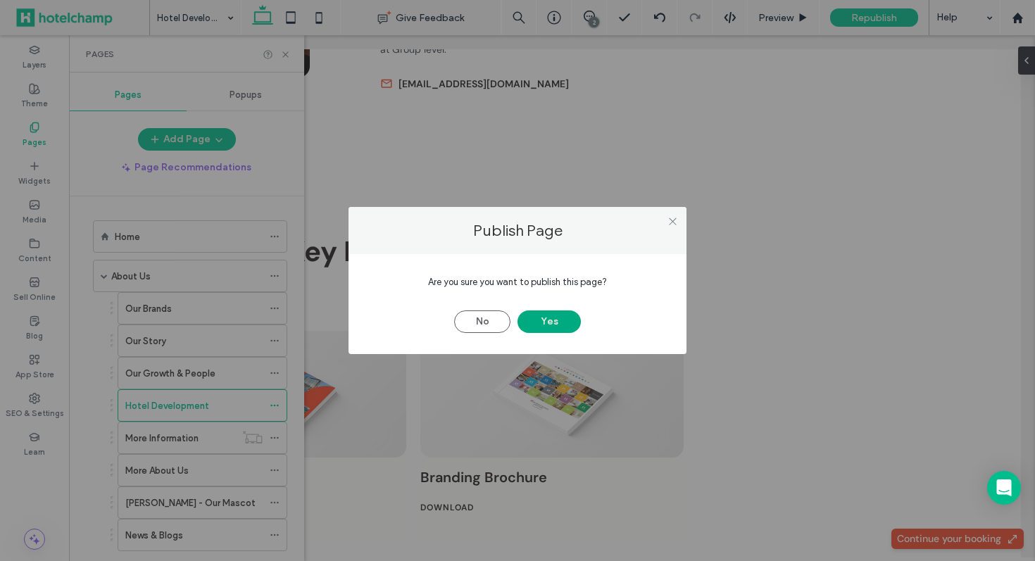
click at [539, 317] on button "Yes" at bounding box center [549, 322] width 63 height 23
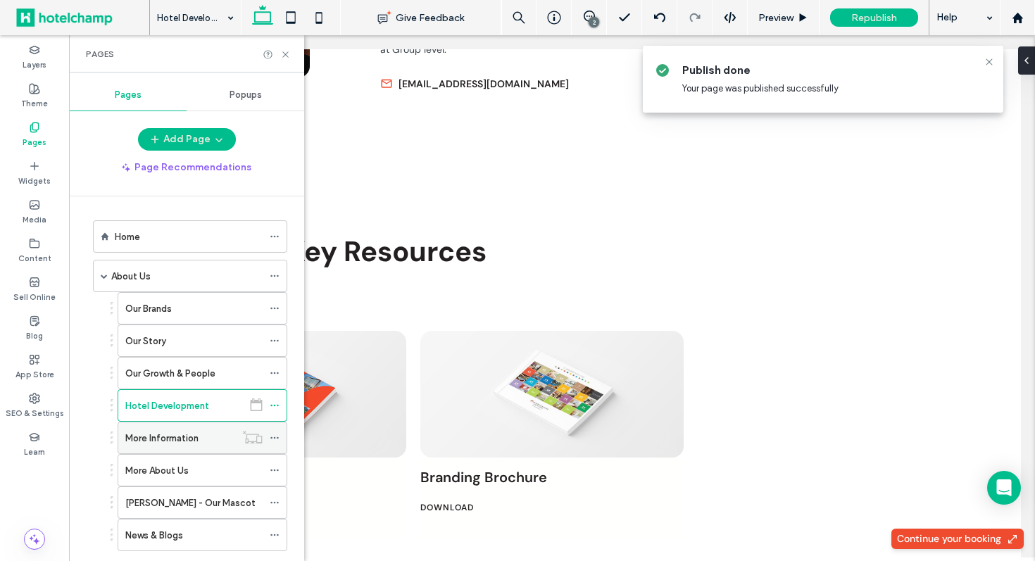
click at [187, 435] on label "More Information" at bounding box center [161, 438] width 73 height 25
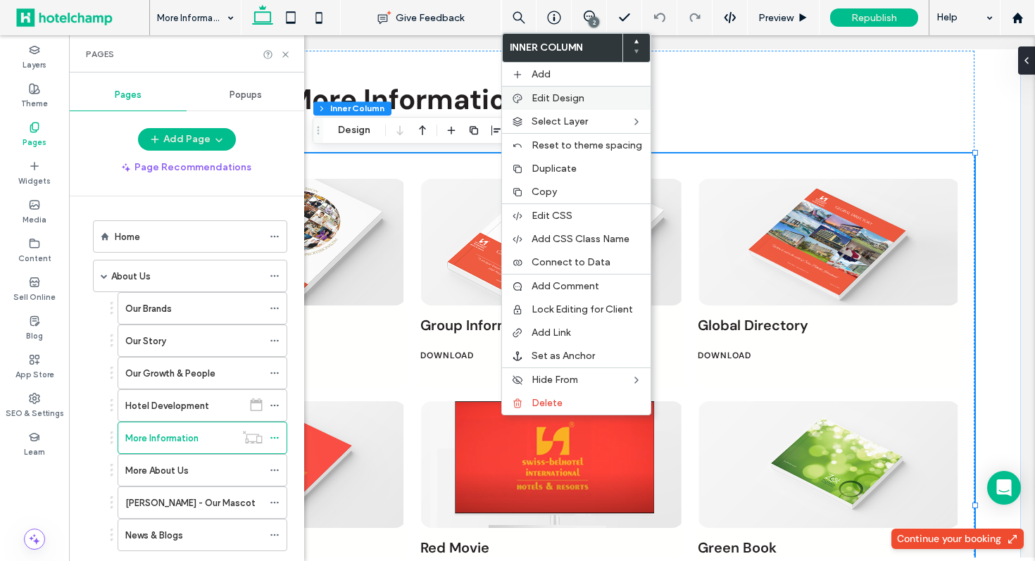
click at [569, 105] on div "Edit Design" at bounding box center [576, 98] width 149 height 24
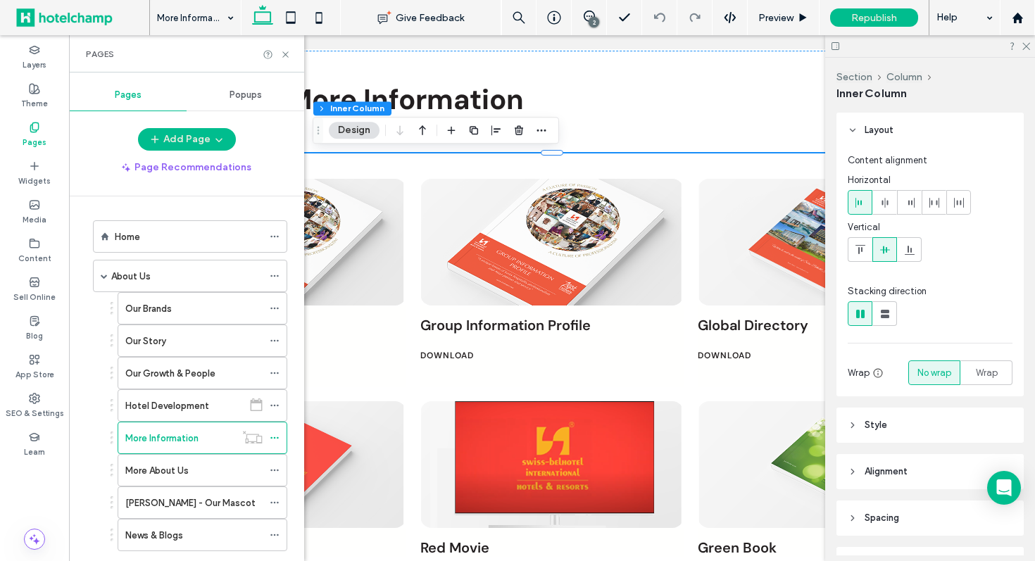
click at [349, 131] on button "Design" at bounding box center [354, 130] width 51 height 17
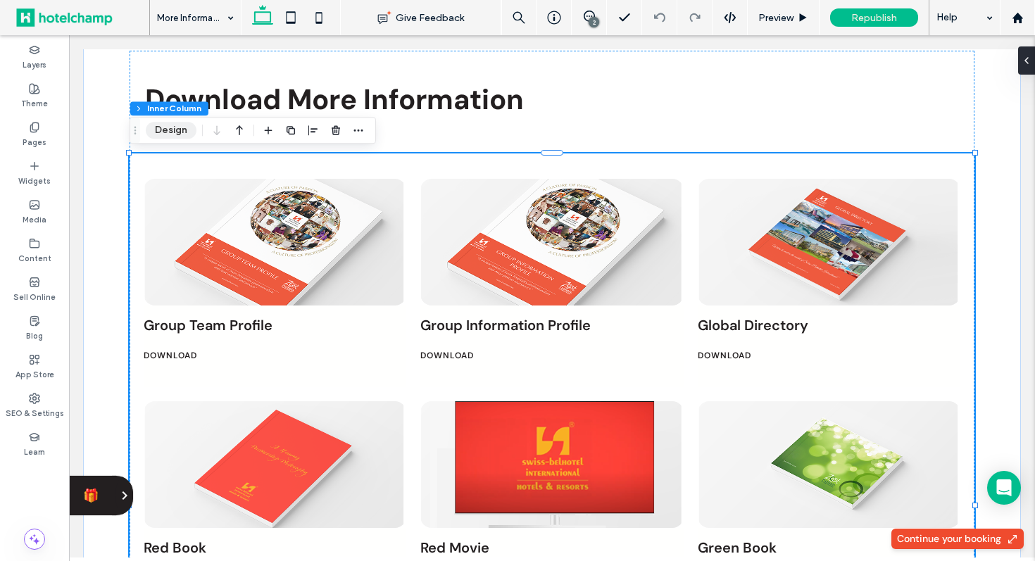
click at [172, 137] on button "Design" at bounding box center [171, 130] width 51 height 17
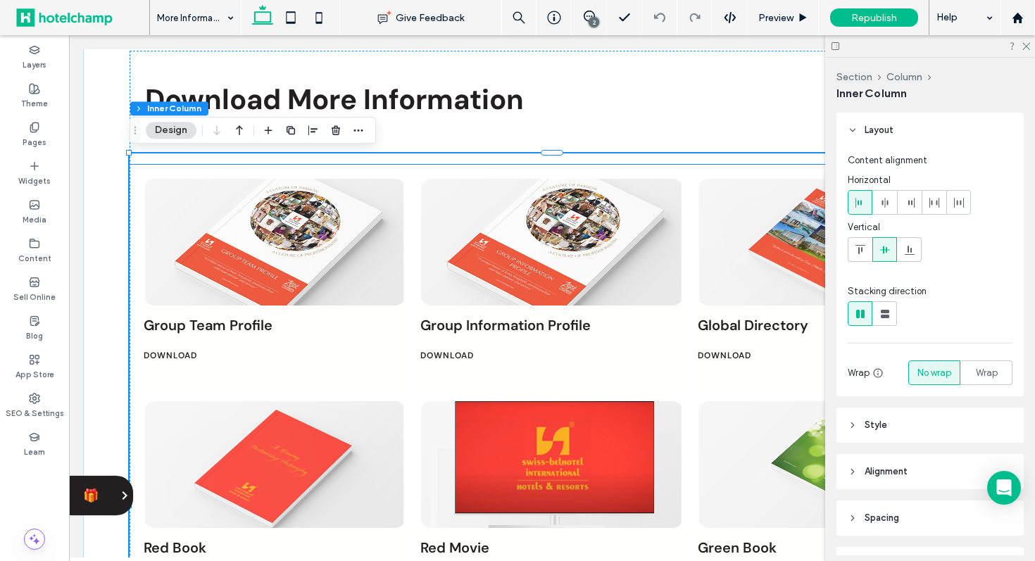
click at [575, 180] on link at bounding box center [551, 242] width 263 height 127
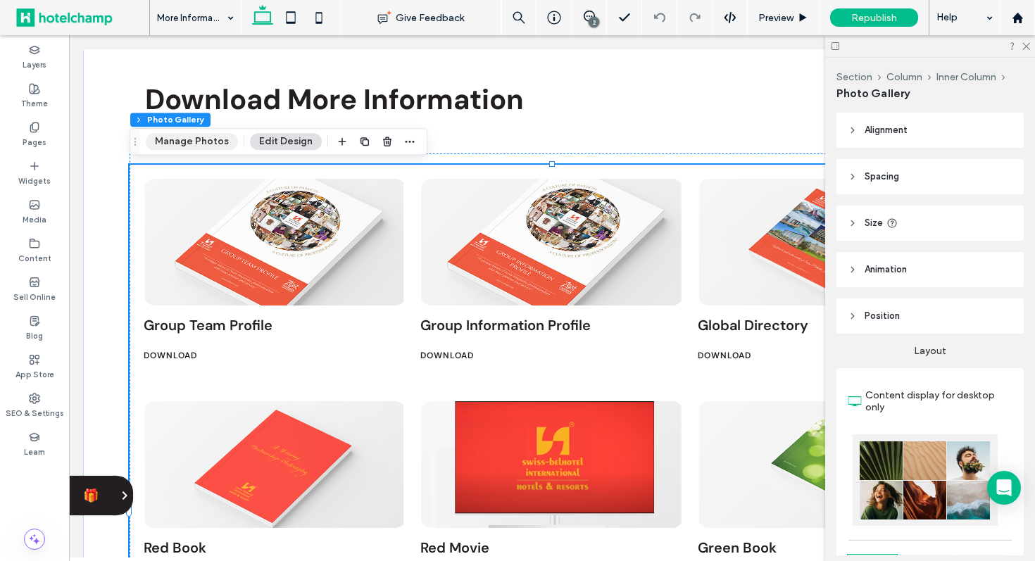
click at [214, 144] on button "Manage Photos" at bounding box center [192, 141] width 92 height 17
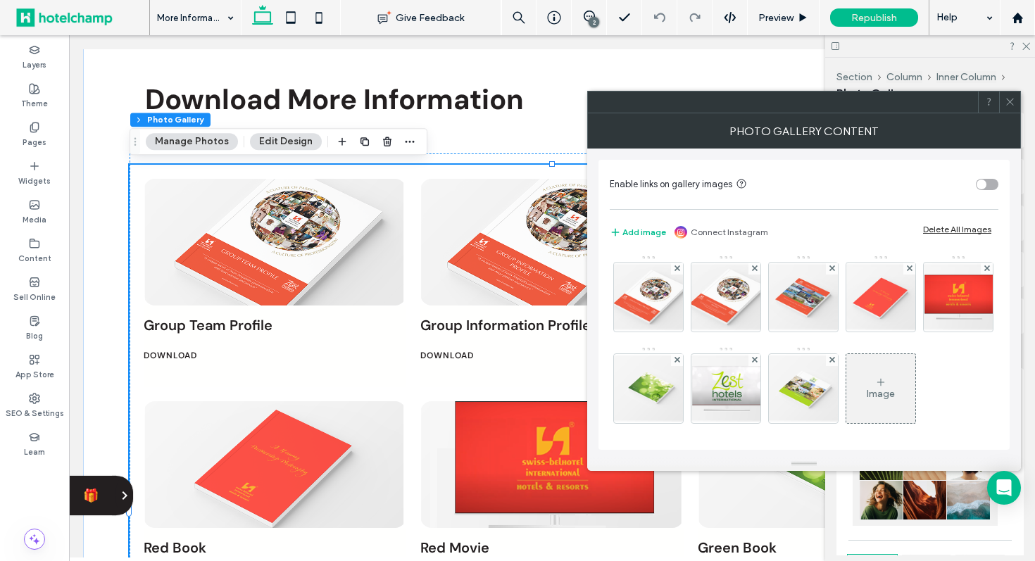
click at [985, 187] on div "toggle" at bounding box center [987, 184] width 23 height 11
click at [1011, 96] on icon at bounding box center [1010, 101] width 11 height 11
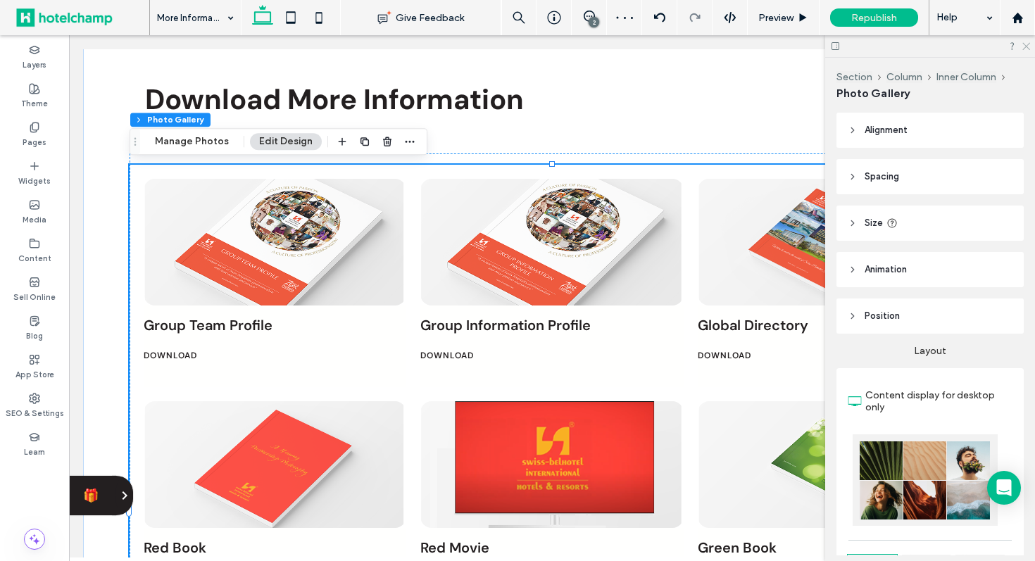
click at [1025, 44] on icon at bounding box center [1025, 45] width 9 height 9
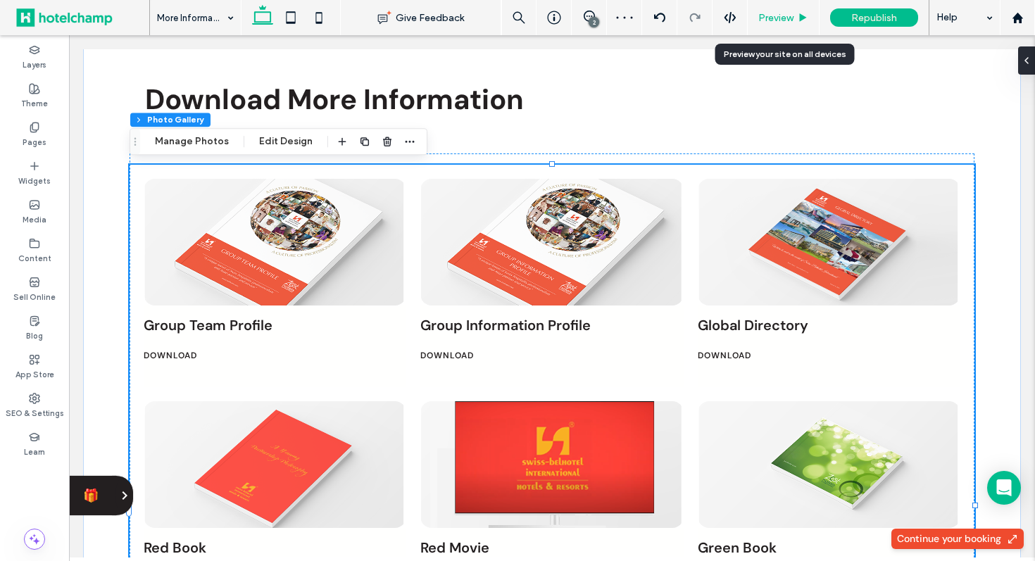
click at [774, 20] on span "Preview" at bounding box center [775, 18] width 35 height 12
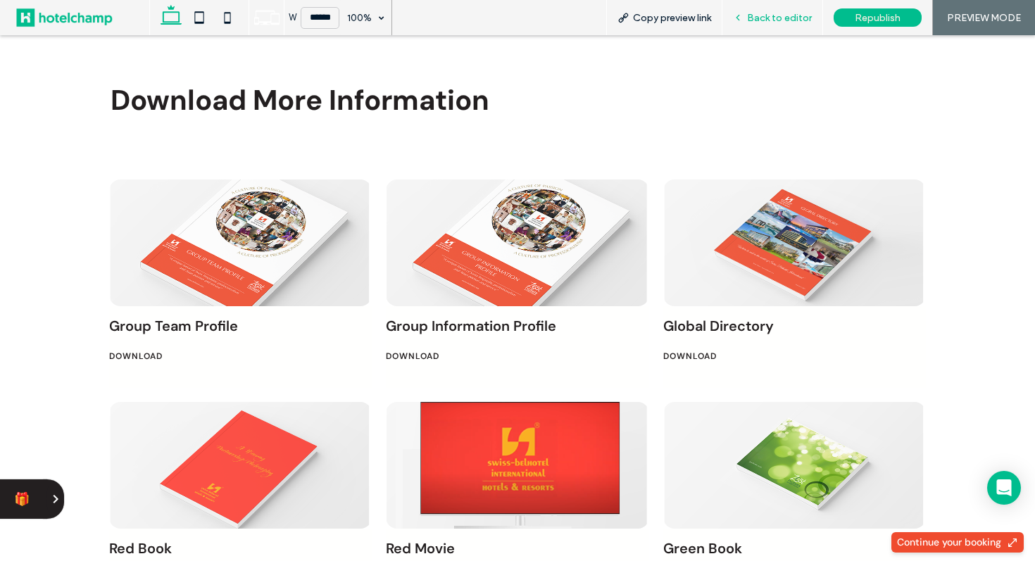
scroll to position [77, 0]
click at [703, 247] on link at bounding box center [794, 243] width 263 height 127
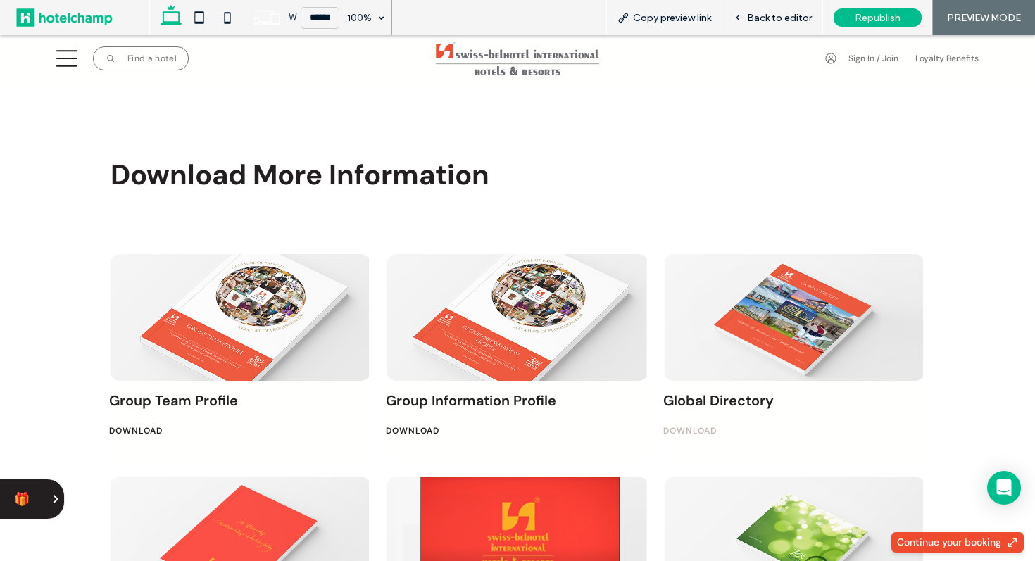
scroll to position [0, 0]
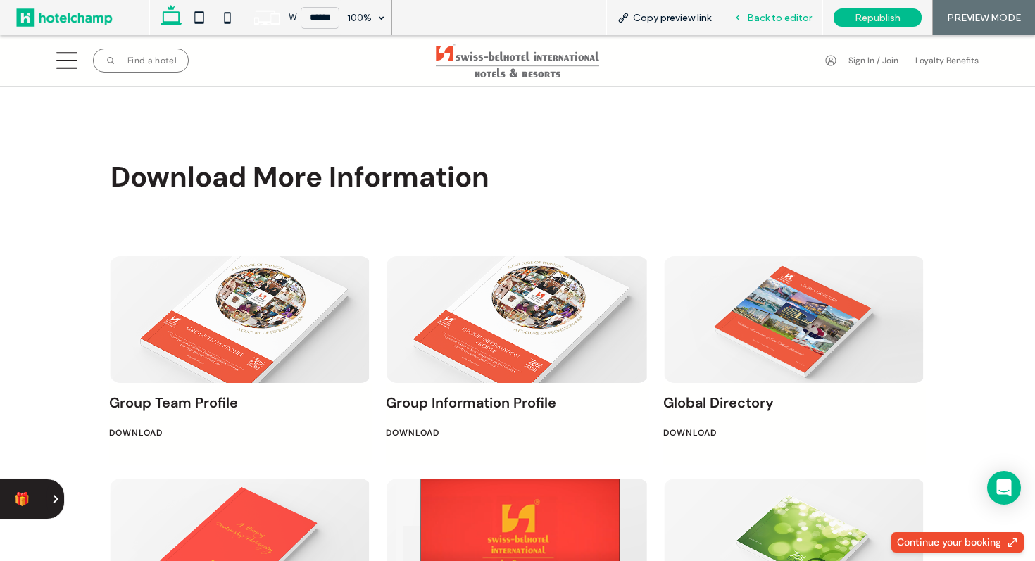
click at [741, 17] on icon at bounding box center [738, 18] width 10 height 10
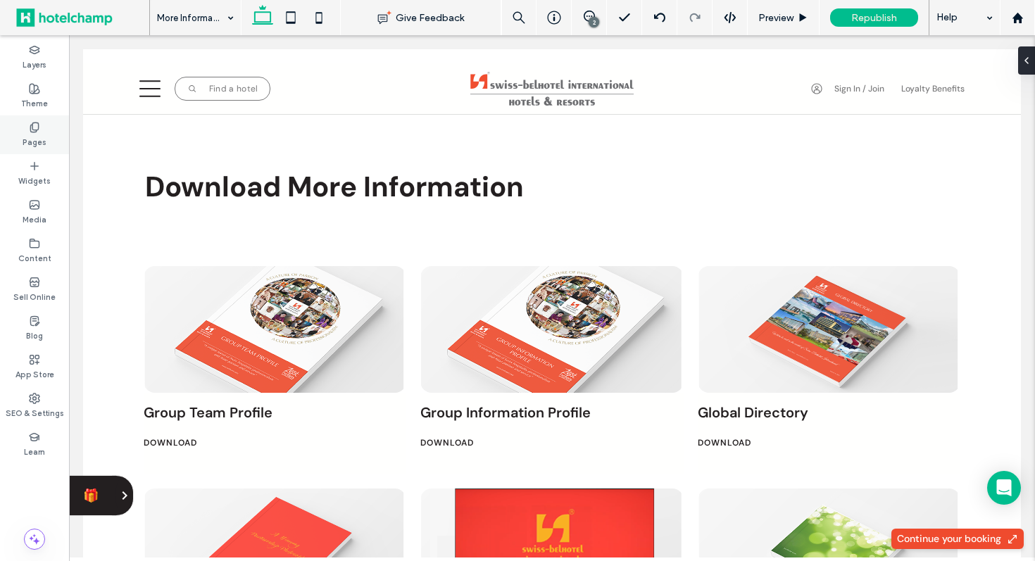
click at [31, 130] on icon at bounding box center [34, 127] width 11 height 11
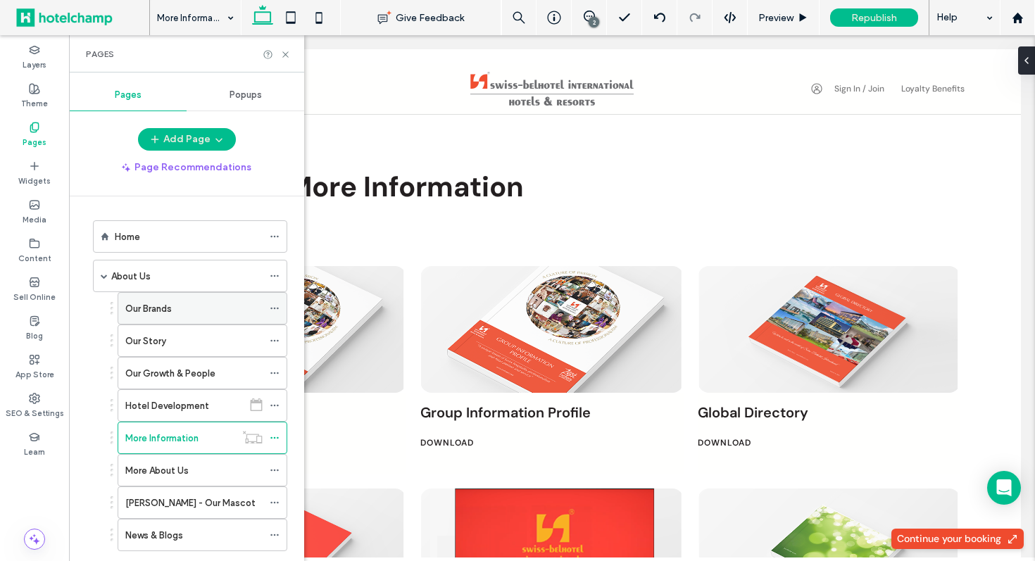
scroll to position [110, 0]
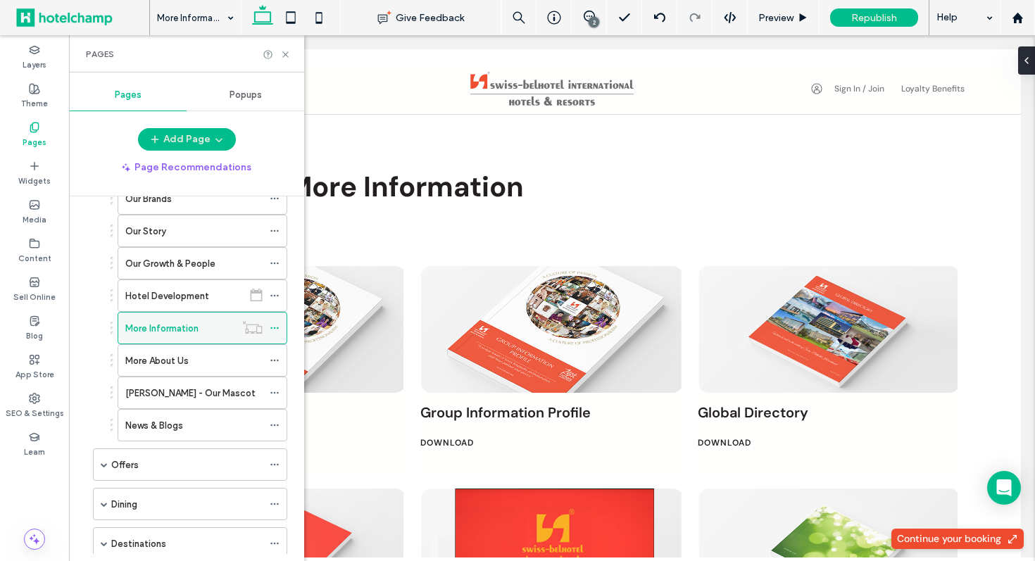
click at [278, 327] on use at bounding box center [274, 328] width 8 height 2
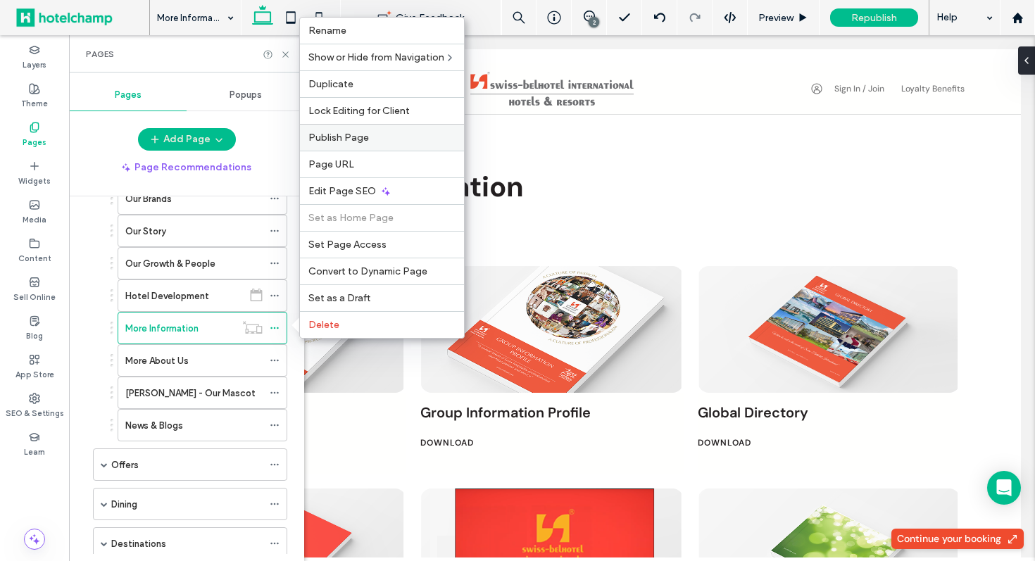
click at [392, 140] on label "Publish Page" at bounding box center [381, 138] width 147 height 12
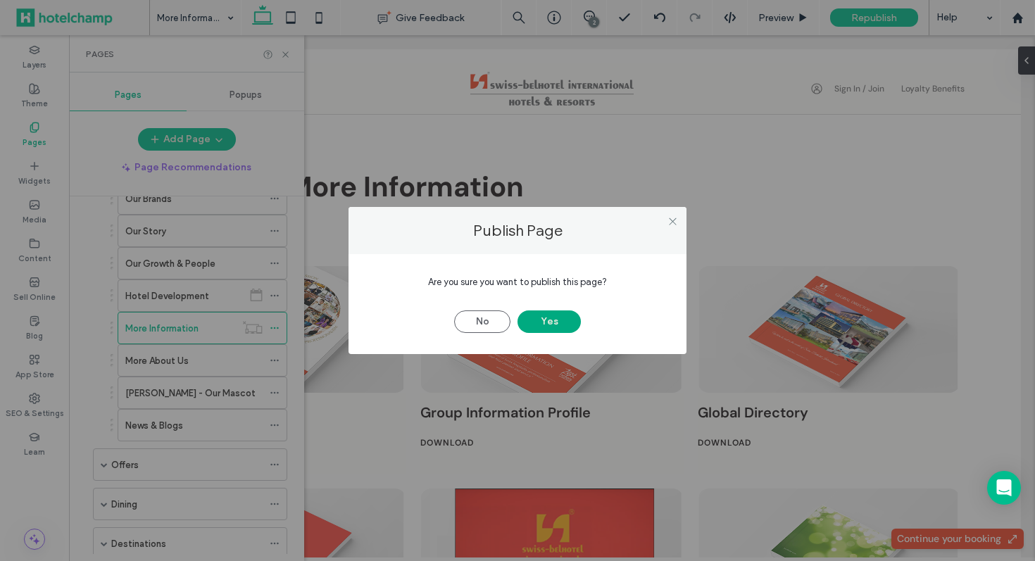
click at [559, 313] on button "Yes" at bounding box center [549, 322] width 63 height 23
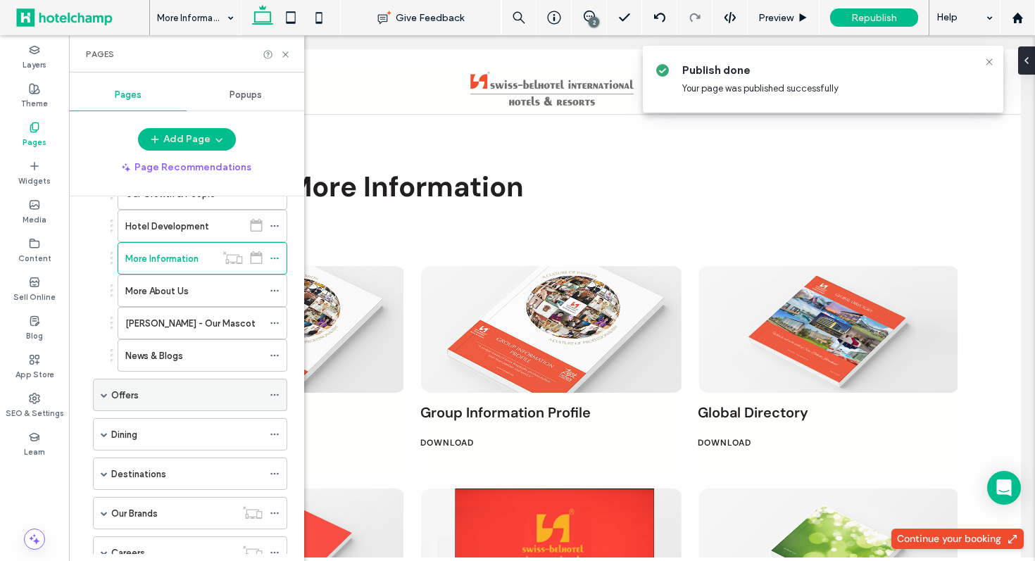
scroll to position [188, 0]
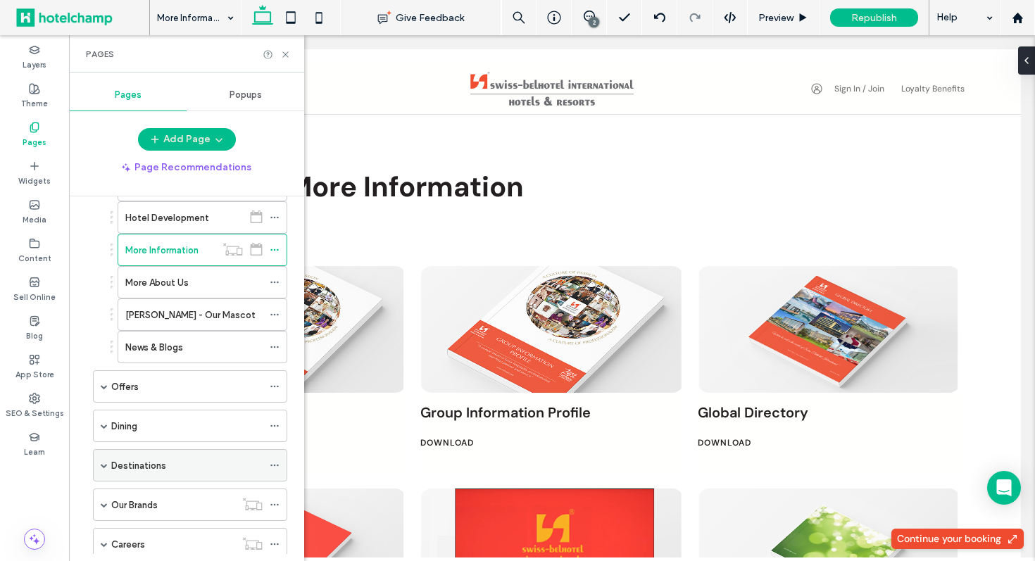
click at [107, 468] on span at bounding box center [104, 465] width 7 height 7
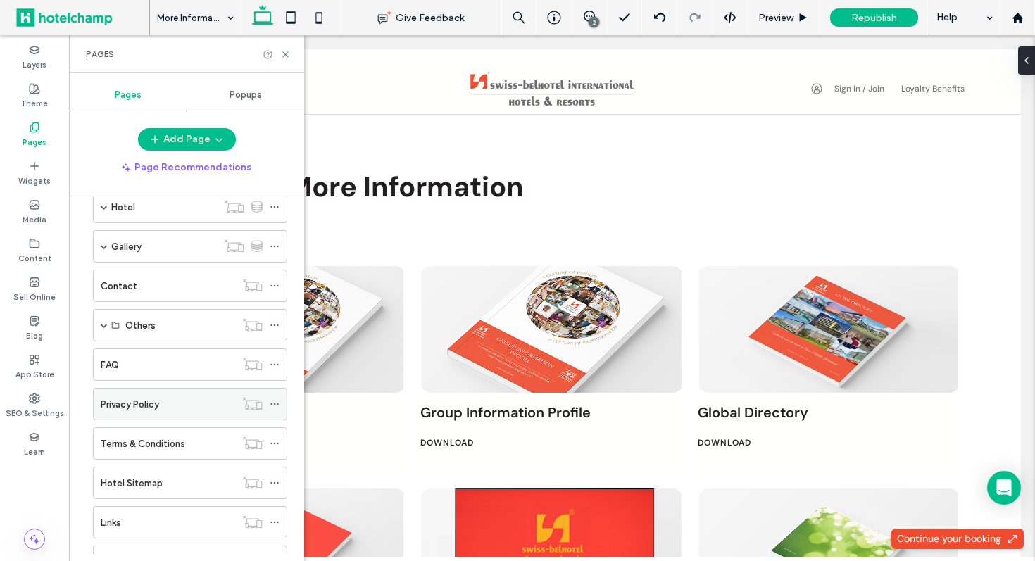
scroll to position [1046, 0]
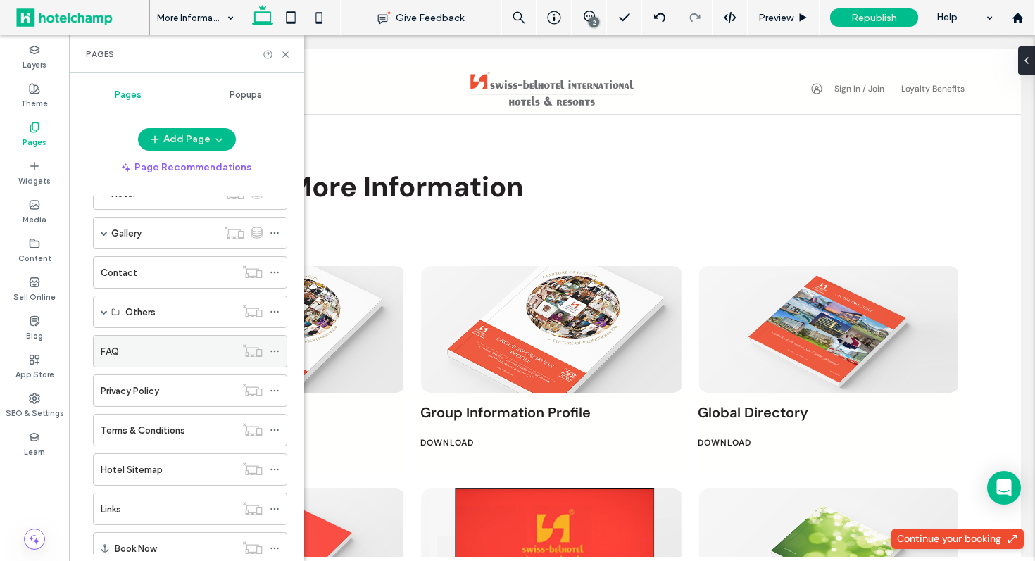
click at [161, 349] on div "FAQ" at bounding box center [168, 351] width 135 height 15
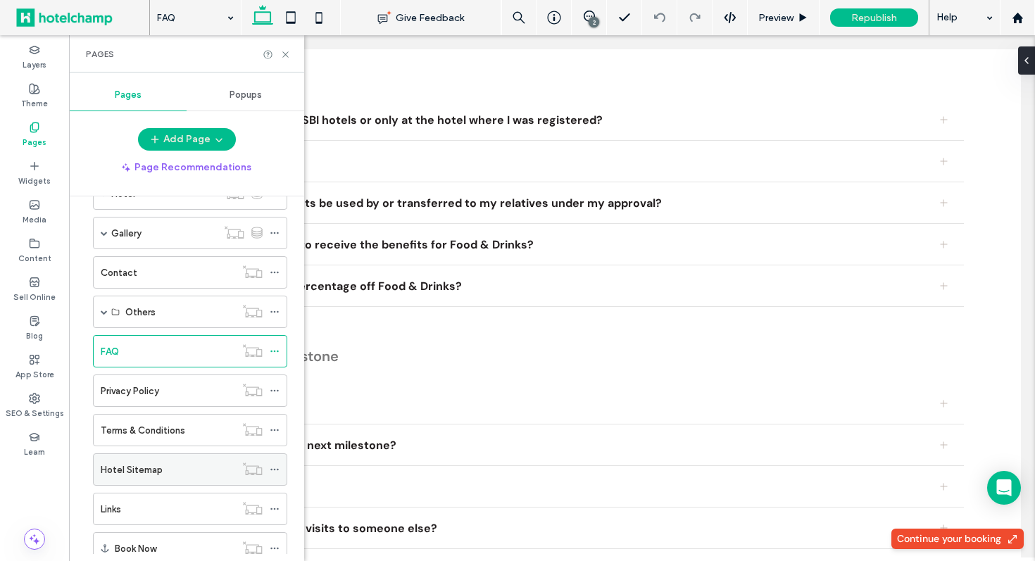
click at [172, 466] on div "Hotel Sitemap" at bounding box center [168, 470] width 135 height 15
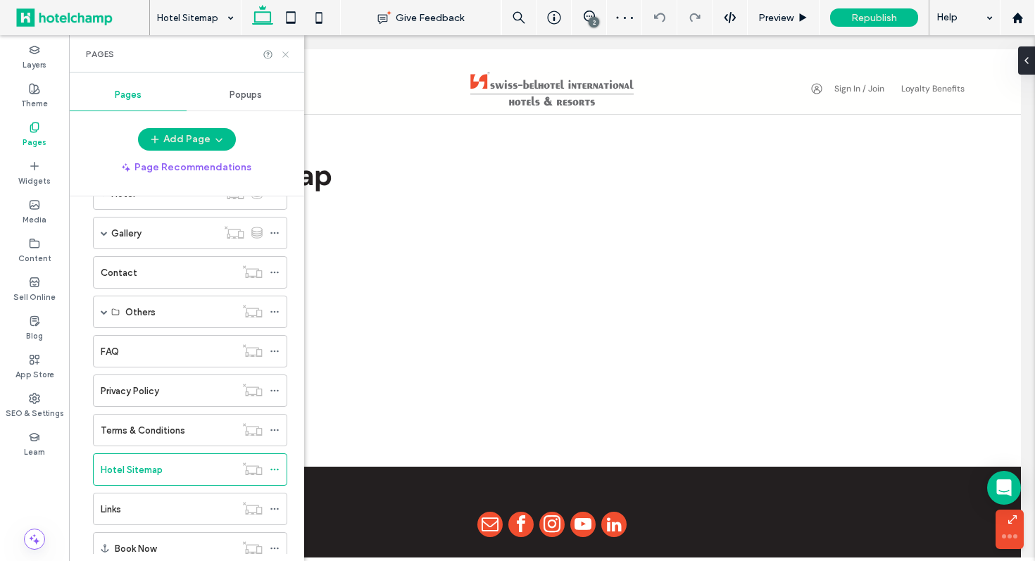
click at [288, 51] on icon at bounding box center [285, 54] width 11 height 11
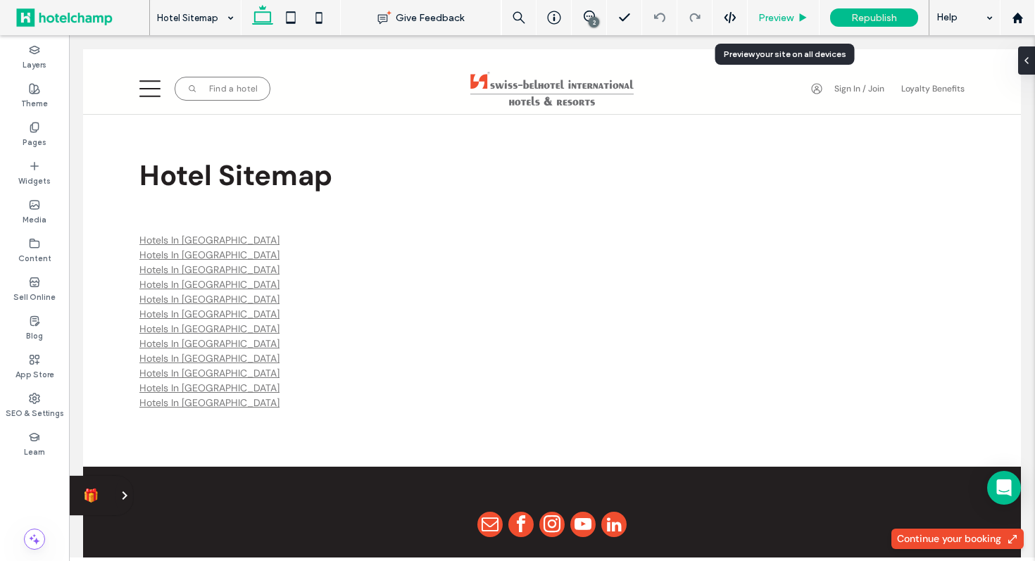
click at [777, 16] on span "Preview" at bounding box center [775, 18] width 35 height 12
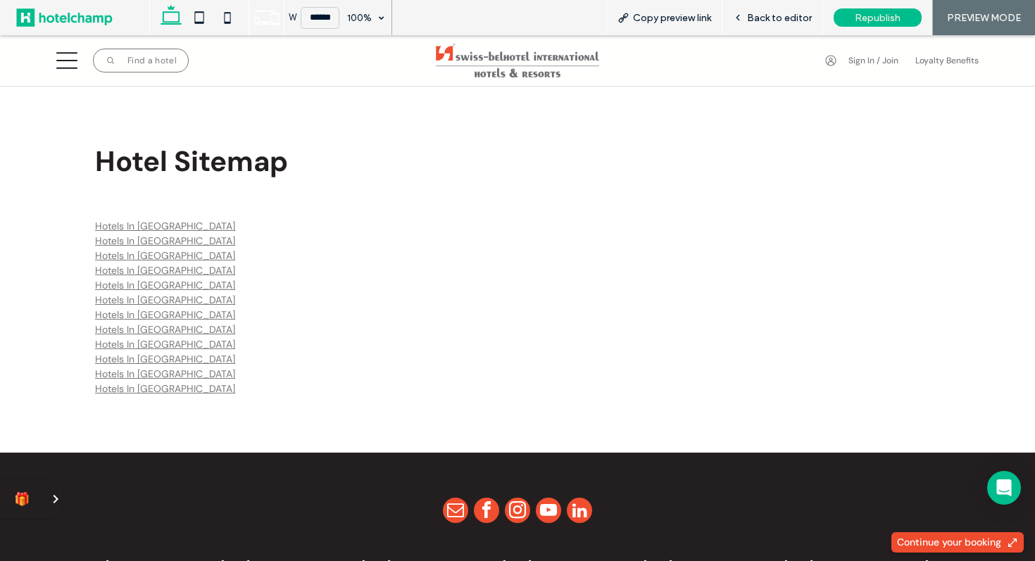
click at [155, 223] on link "Hotels In Australia" at bounding box center [165, 226] width 140 height 13
